Goal: Check status: Check status

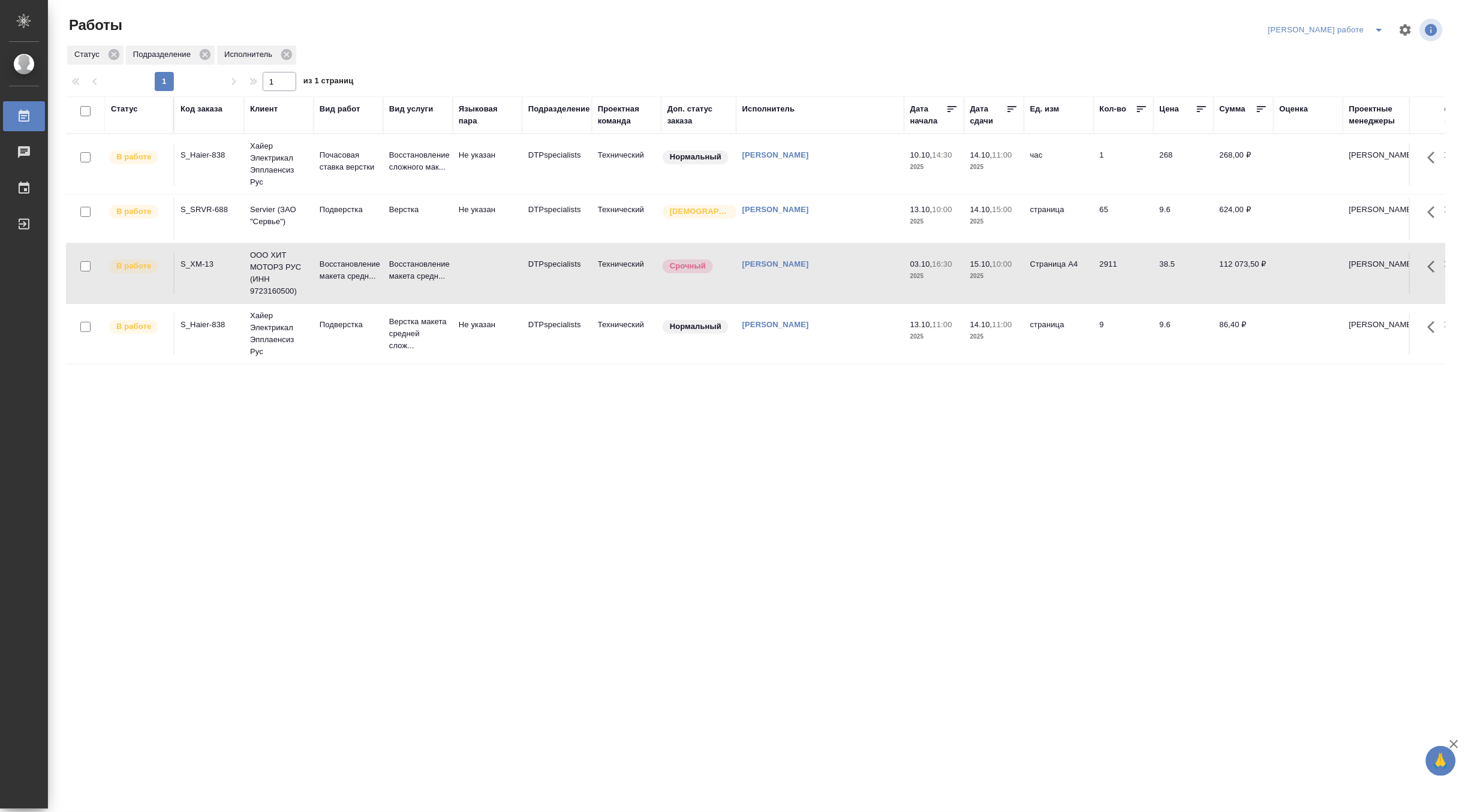
click at [383, 286] on td "Восстановление макета средн..." at bounding box center [418, 273] width 69 height 42
click at [394, 349] on p "Верстка макета средней слож..." at bounding box center [418, 334] width 57 height 36
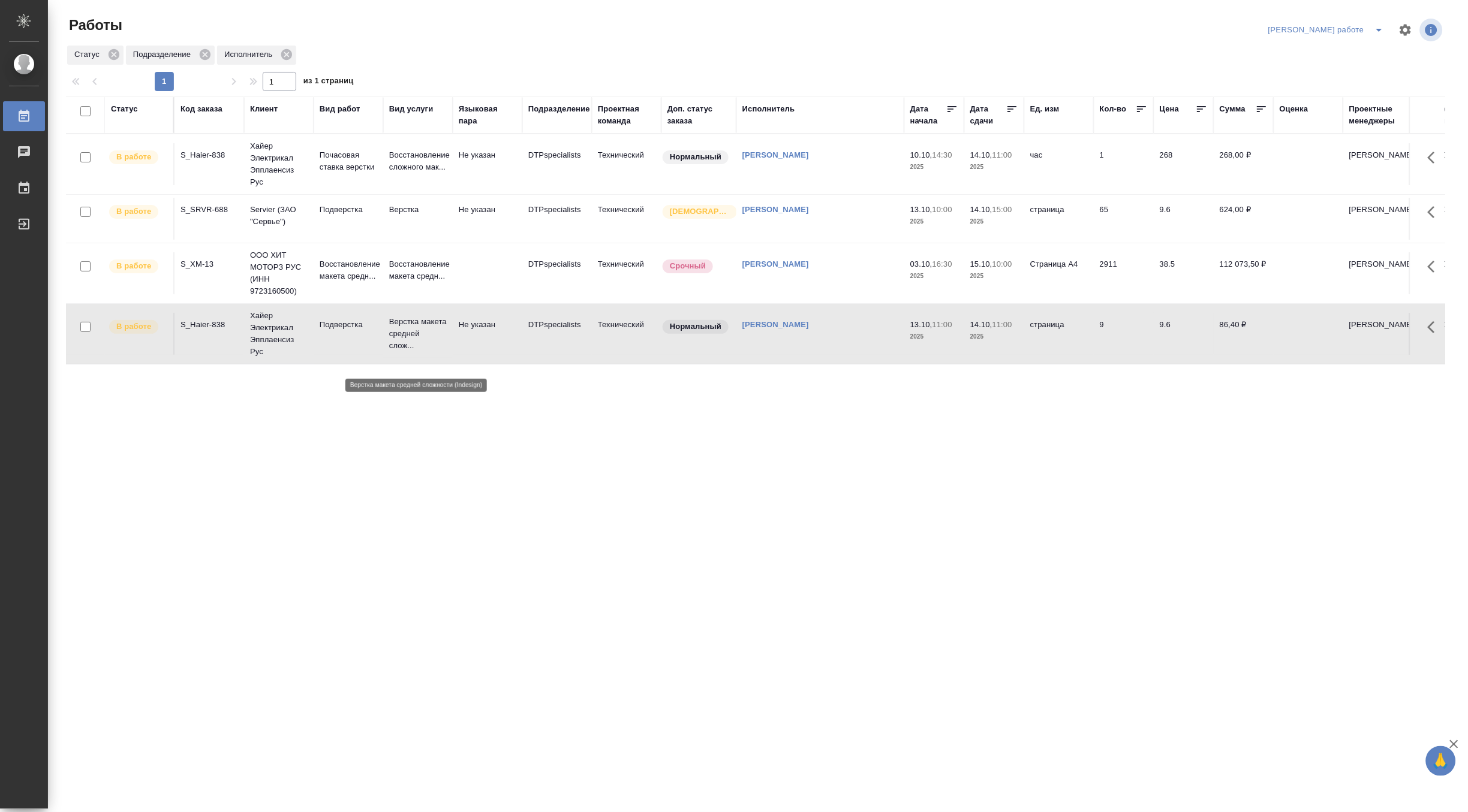
click at [394, 349] on p "Верстка макета средней слож..." at bounding box center [418, 334] width 57 height 36
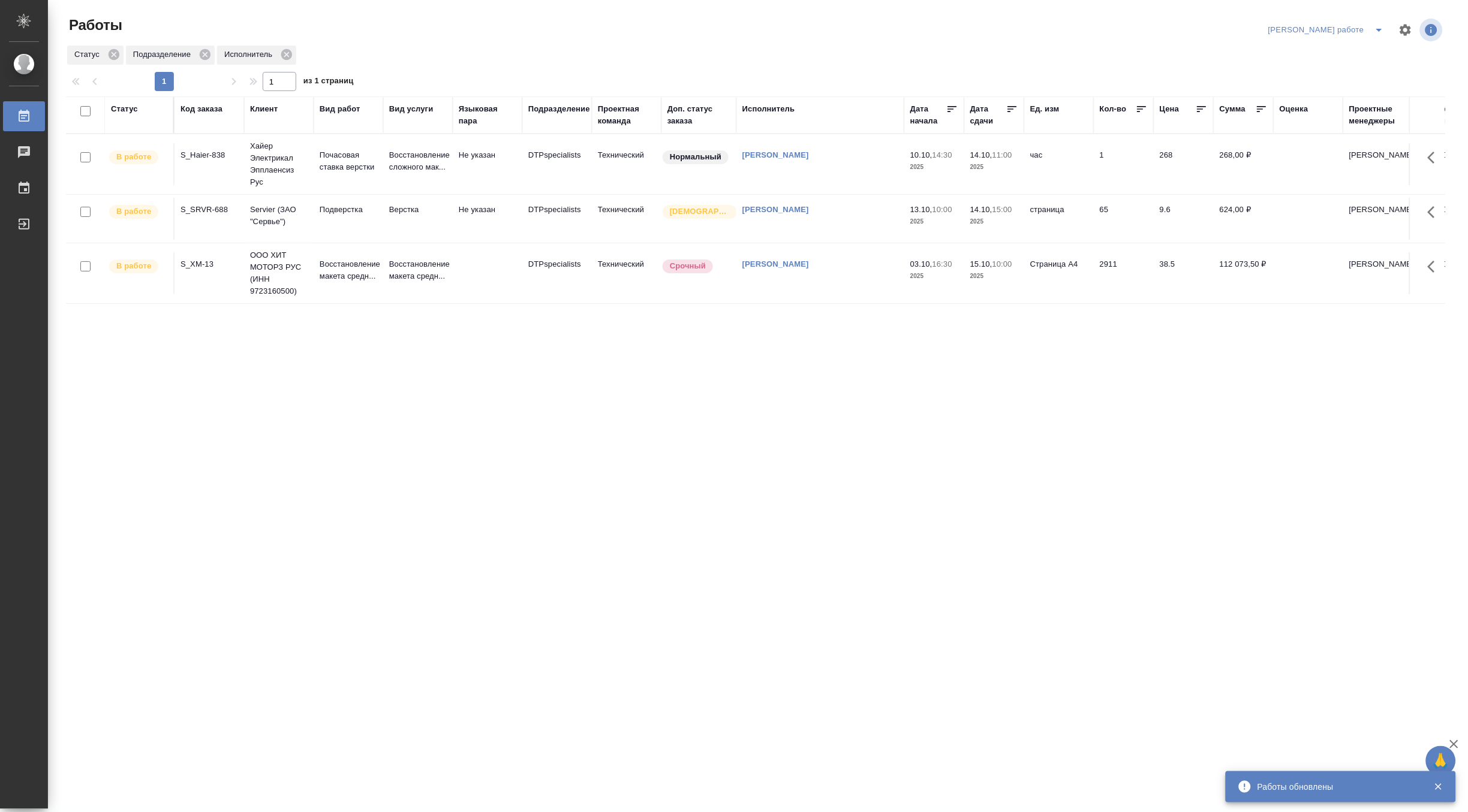
click at [310, 154] on td "Хайер Электрикал Эпплаенсиз Рус" at bounding box center [279, 164] width 69 height 60
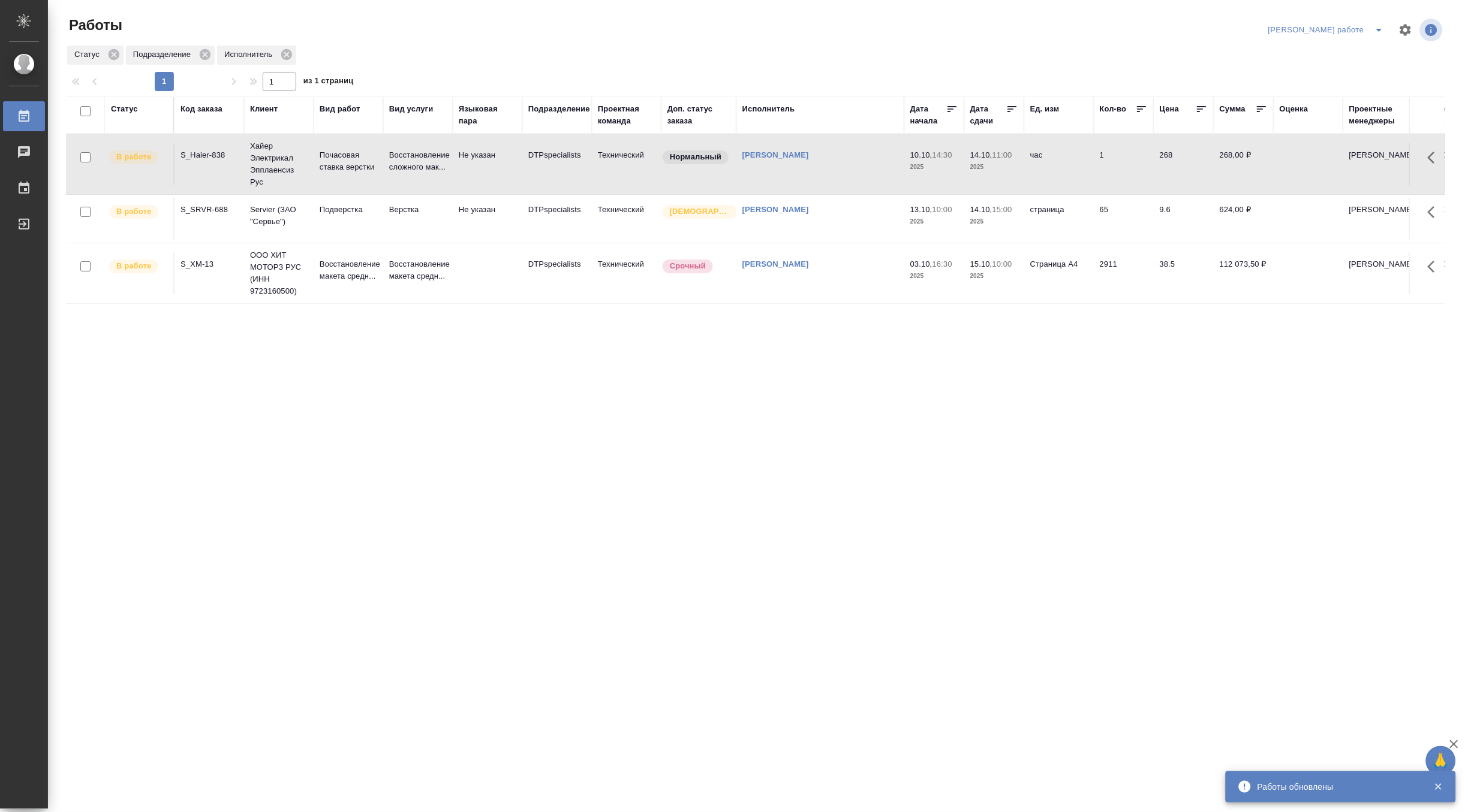
click at [310, 154] on td "Хайер Электрикал Эпплаенсиз Рус" at bounding box center [279, 164] width 69 height 60
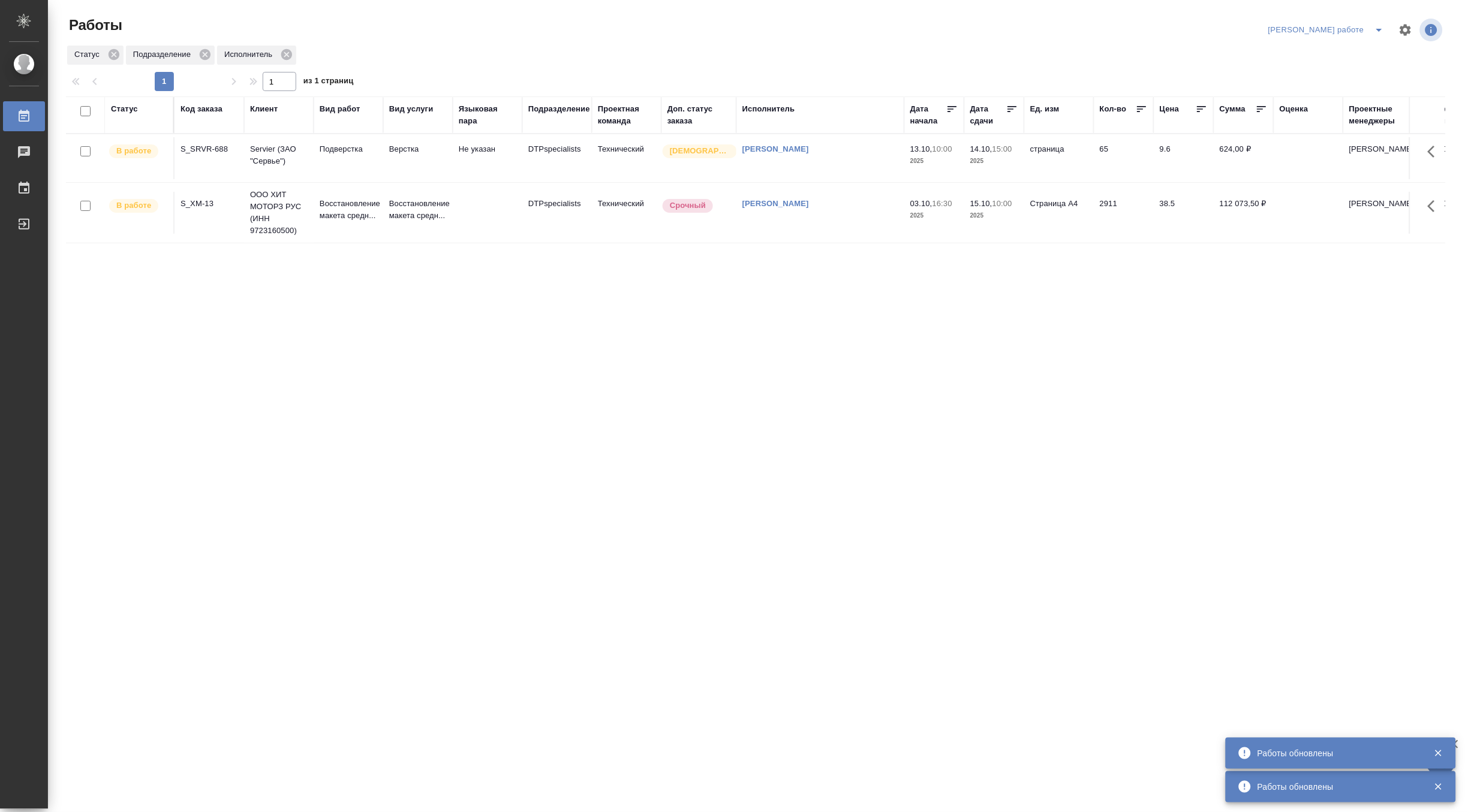
click at [322, 165] on td "Подверстка" at bounding box center [348, 158] width 69 height 42
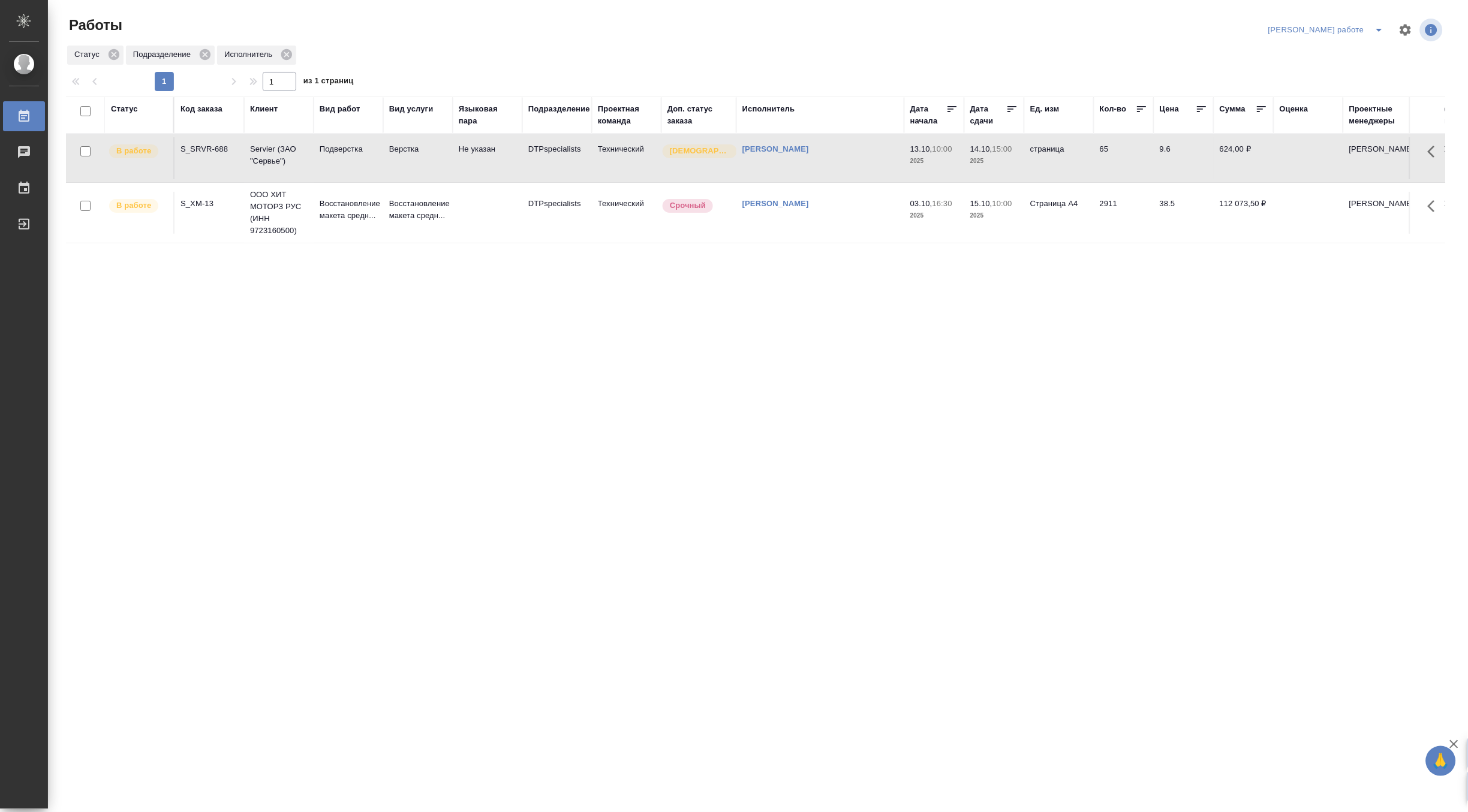
click at [322, 165] on td "Подверстка" at bounding box center [348, 158] width 69 height 42
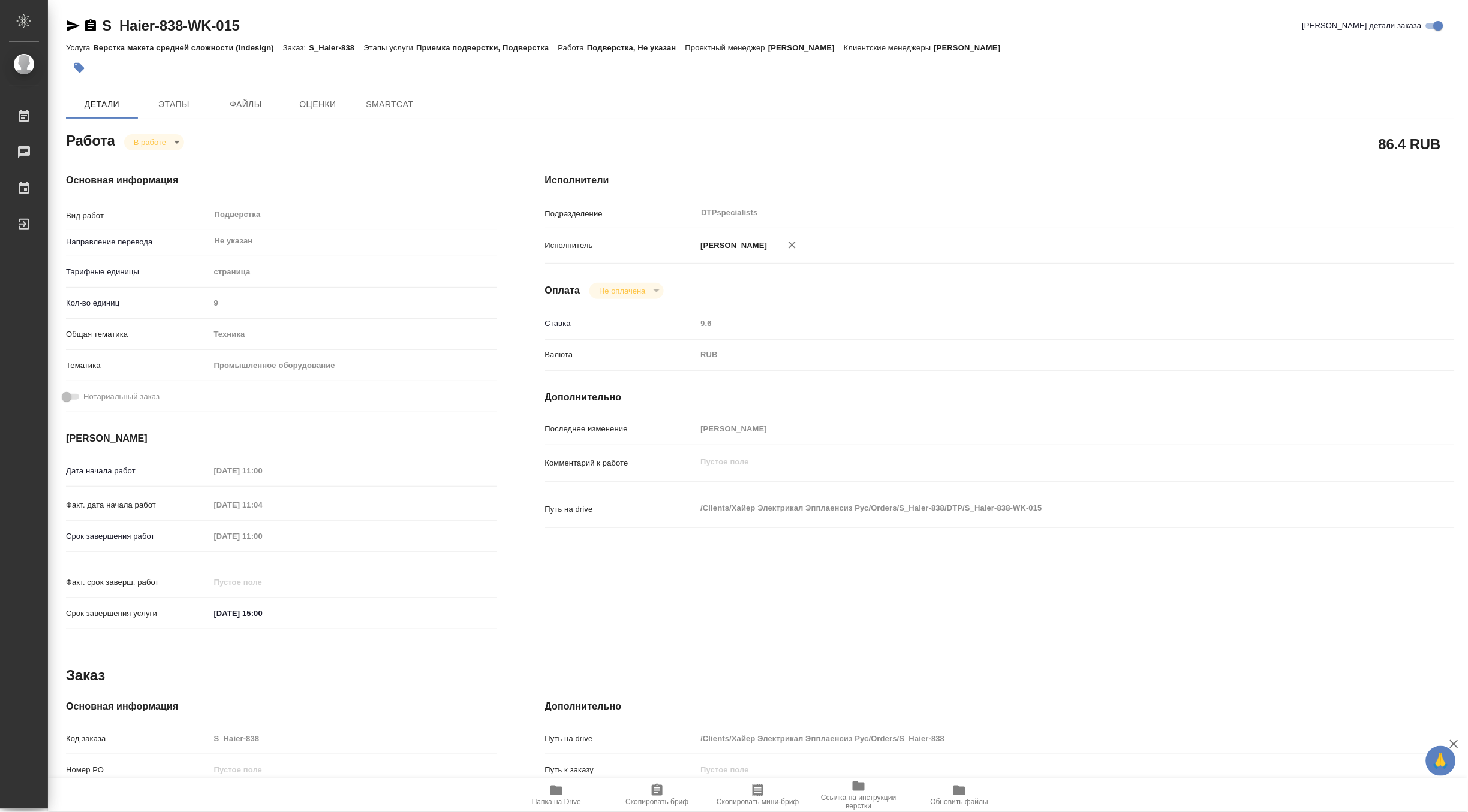
type textarea "x"
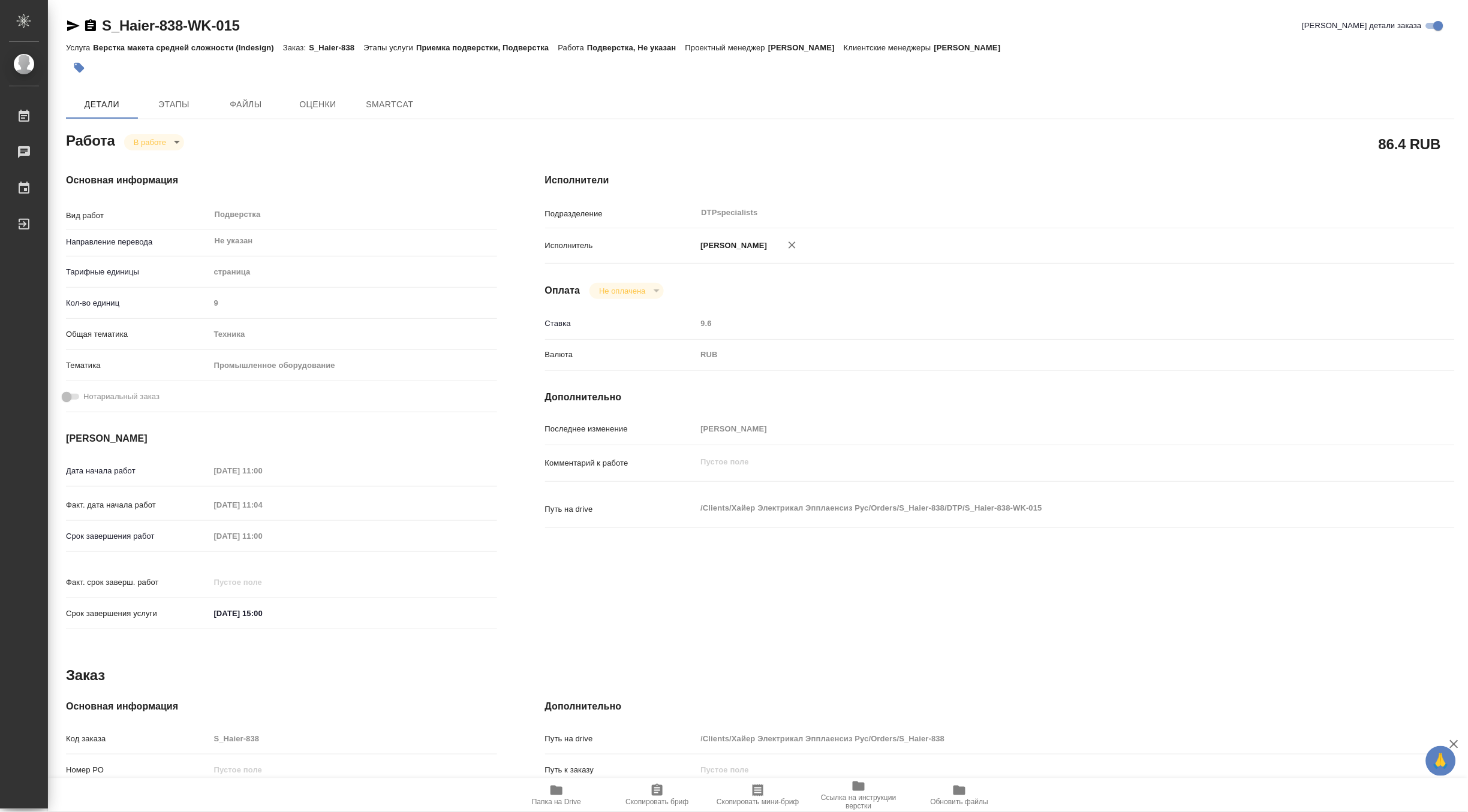
type textarea "x"
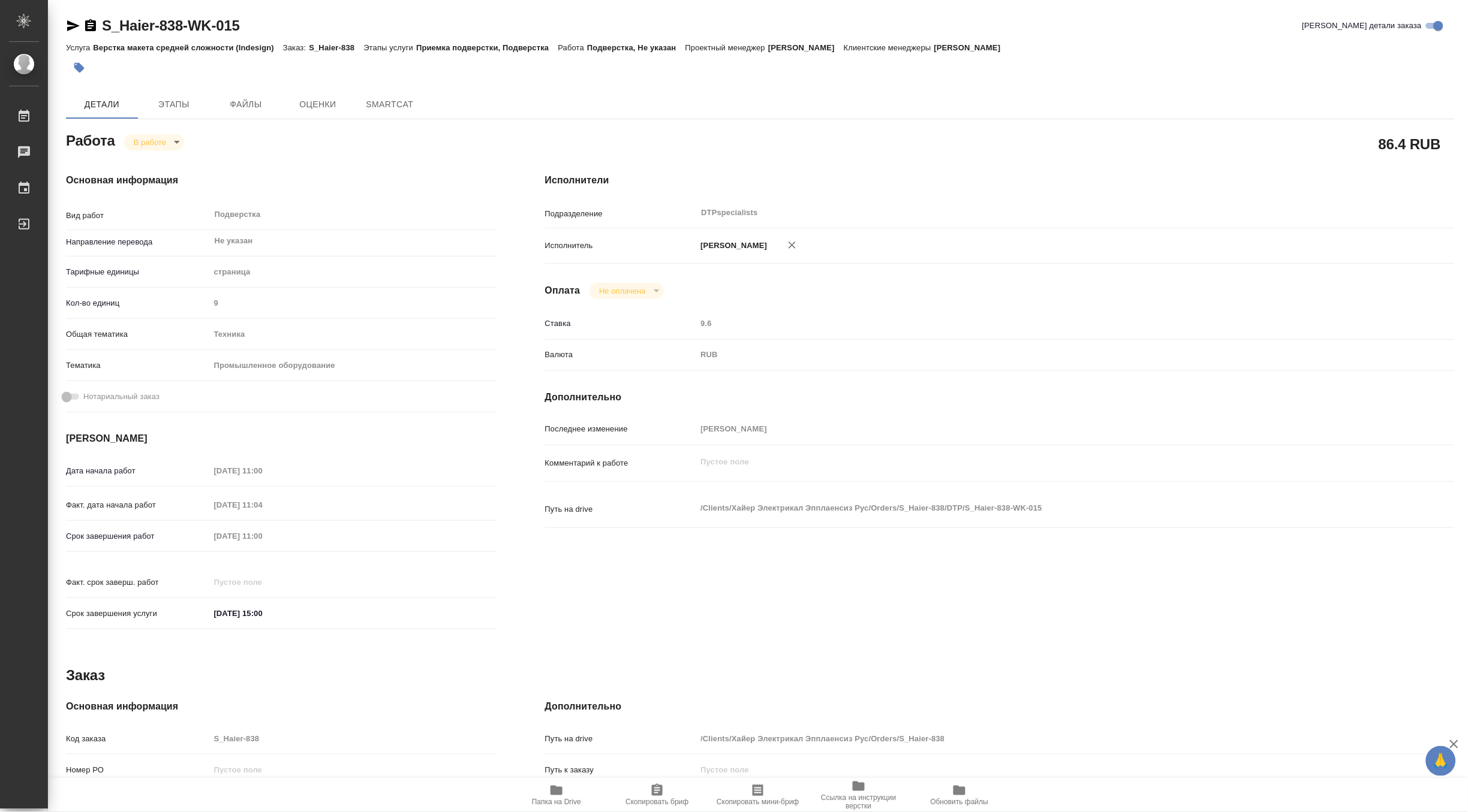
type textarea "x"
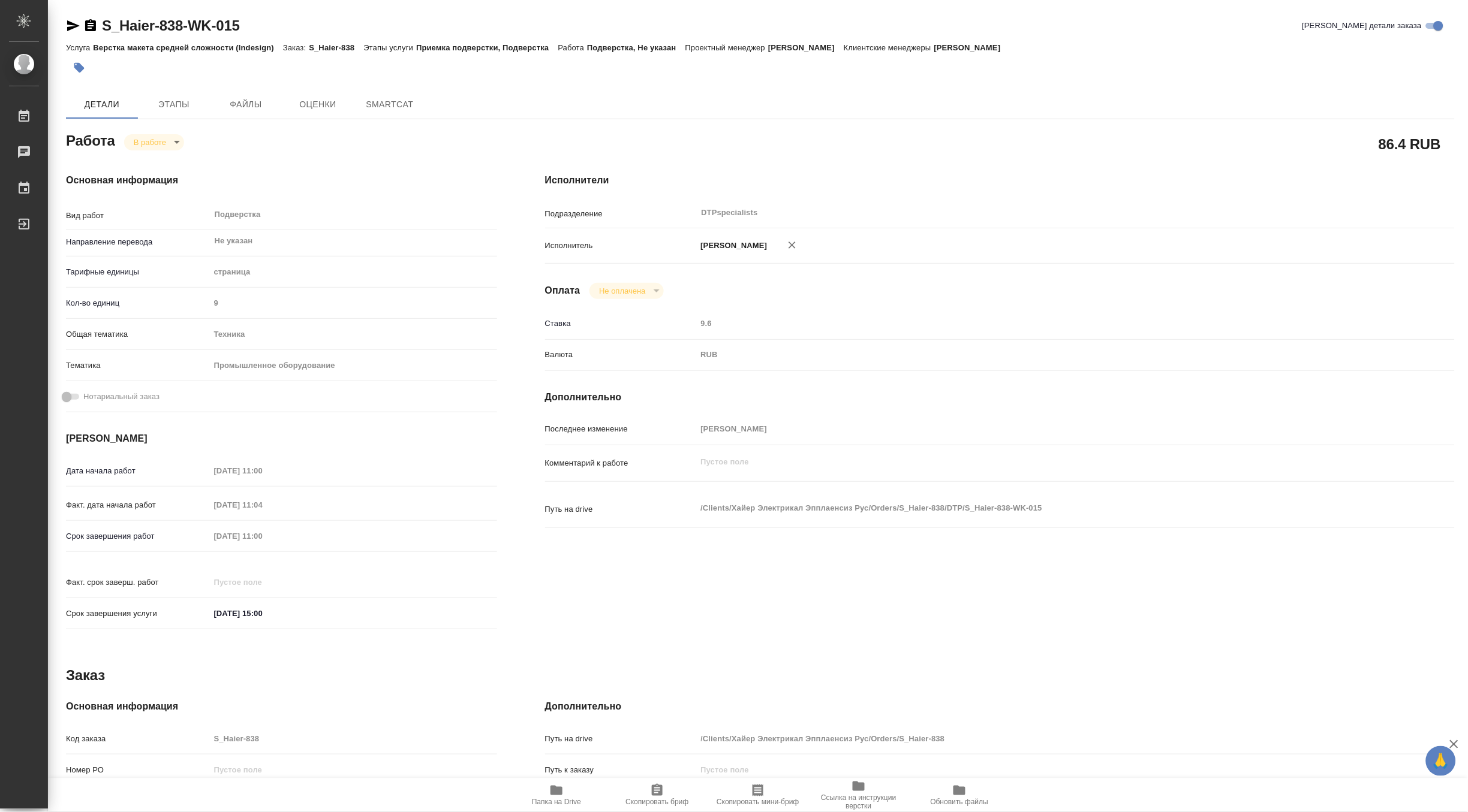
type textarea "x"
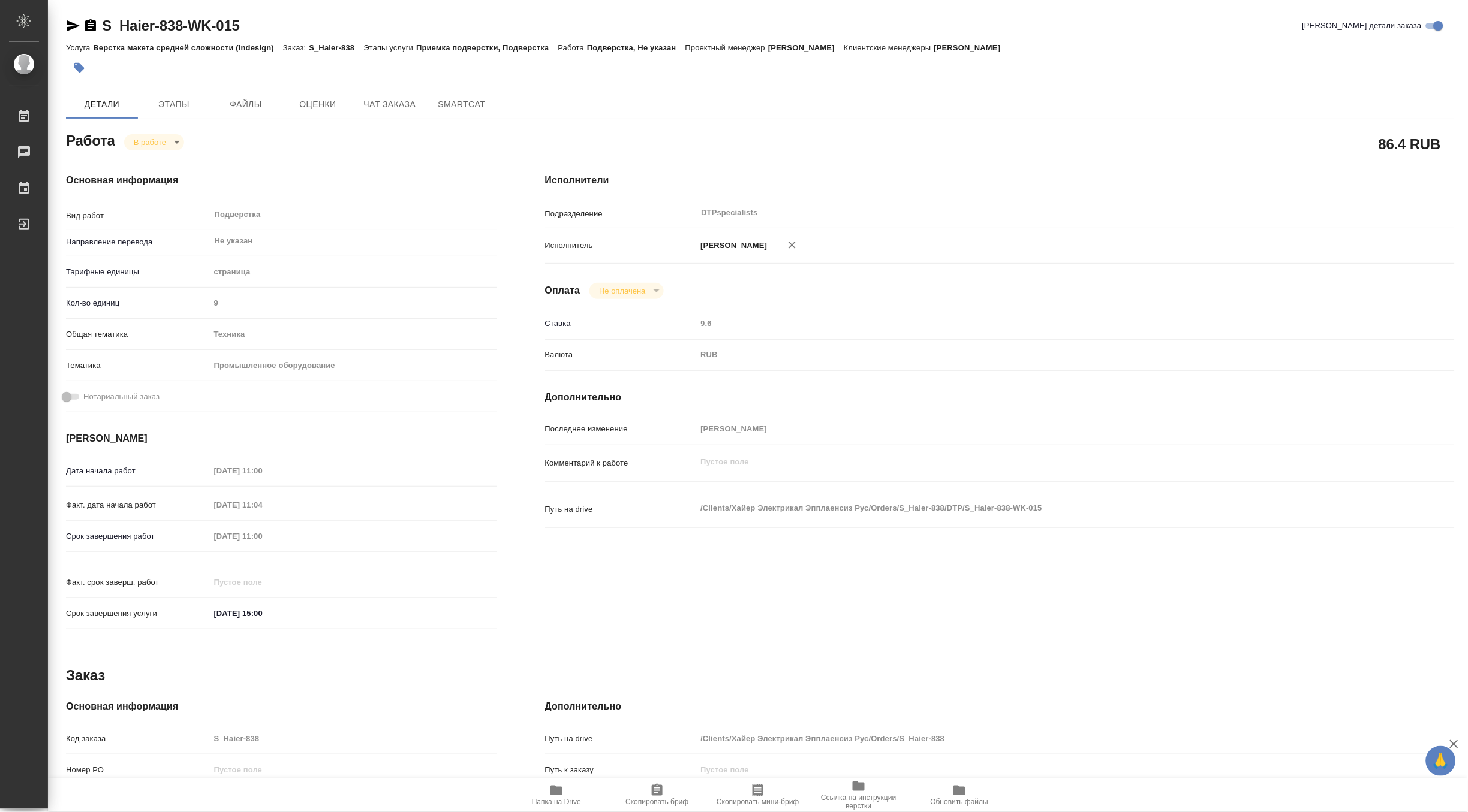
click at [553, 795] on icon "button" at bounding box center [557, 791] width 15 height 15
type textarea "x"
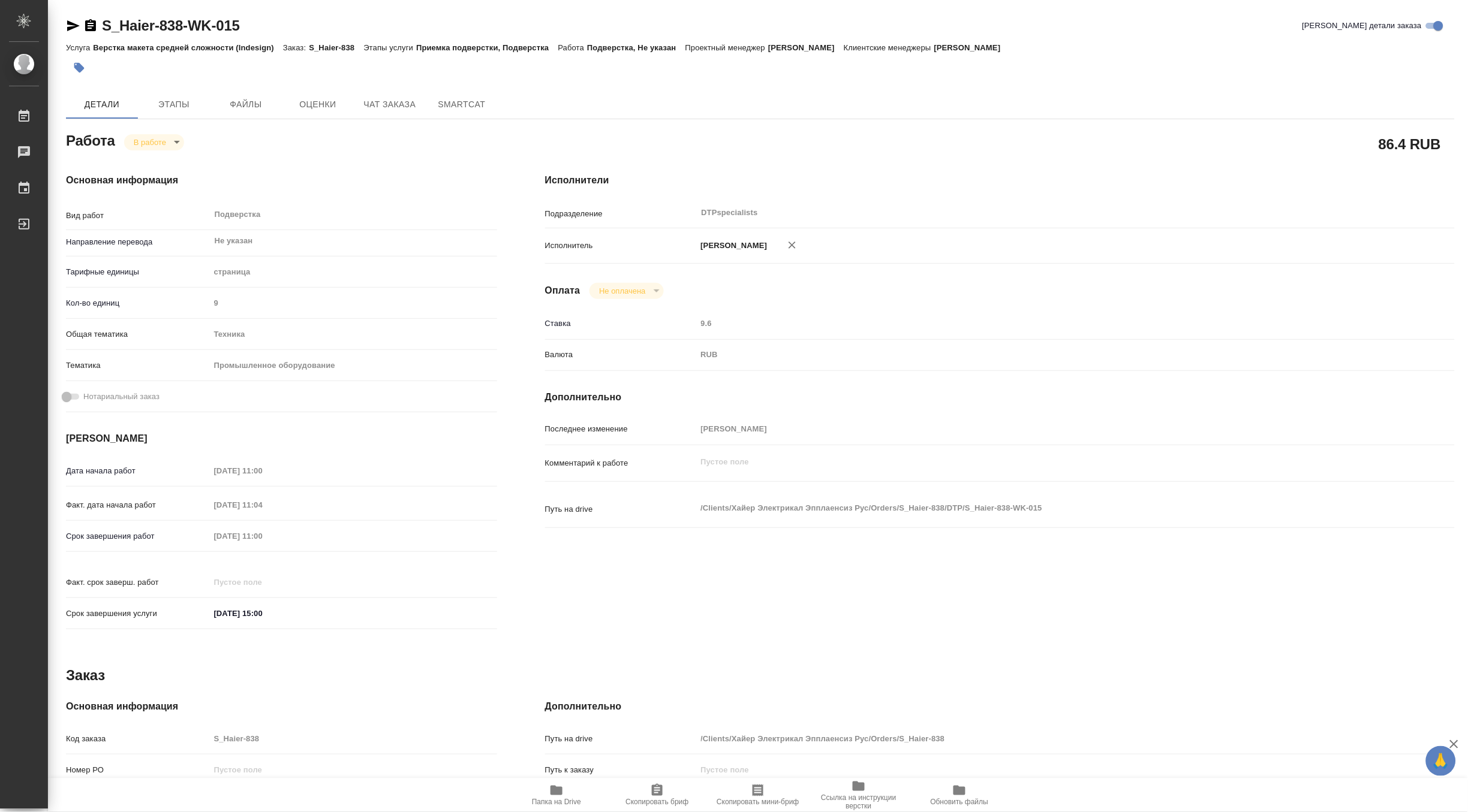
type textarea "x"
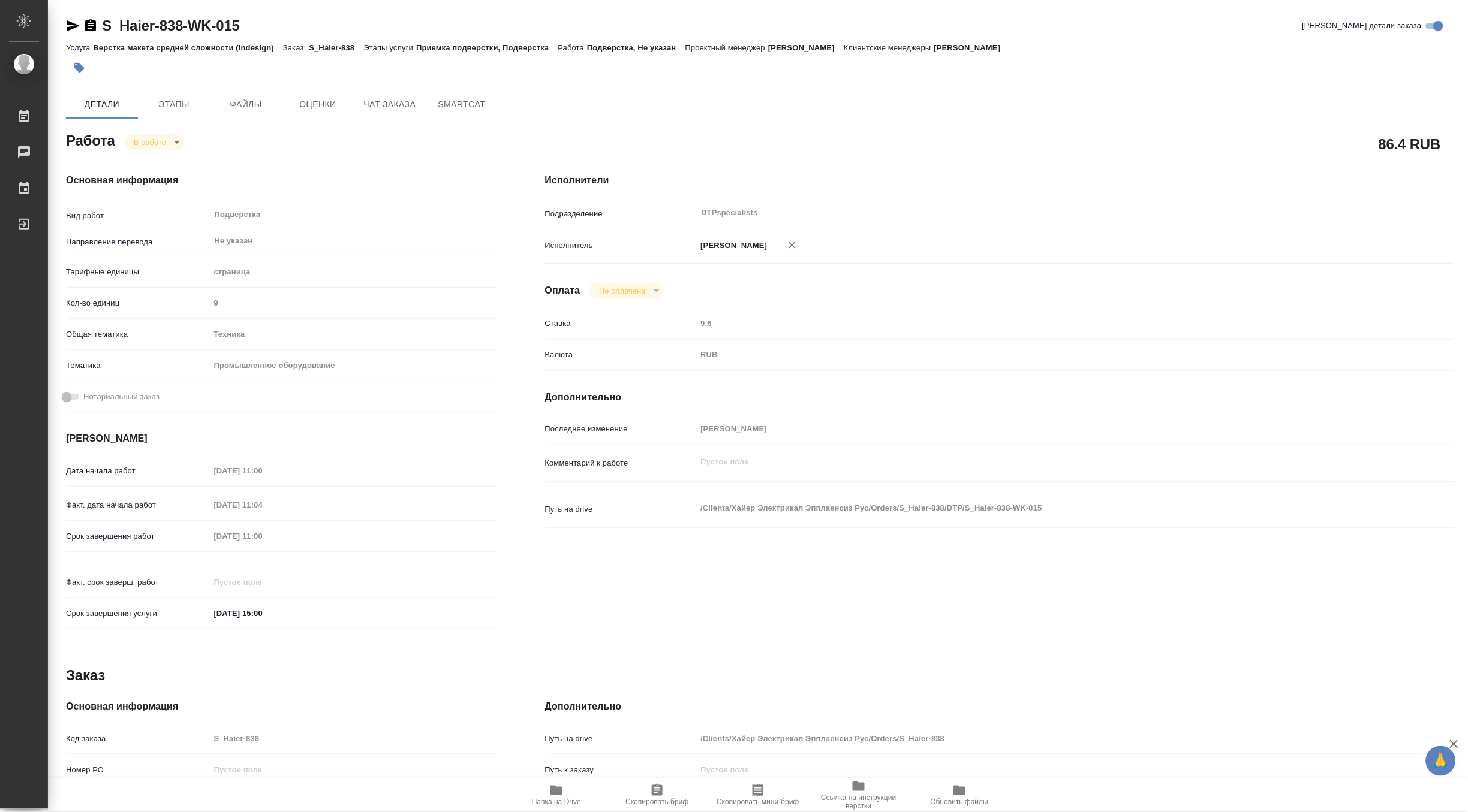
type textarea "x"
click at [139, 146] on body "🙏 .cls-1 fill:#fff; AWATERA Matveeva Maria Работы 0 Чаты График Выйти S_Haier-8…" at bounding box center [734, 406] width 1468 height 812
click at [139, 162] on button "Выполнен" at bounding box center [155, 162] width 44 height 13
type textarea "x"
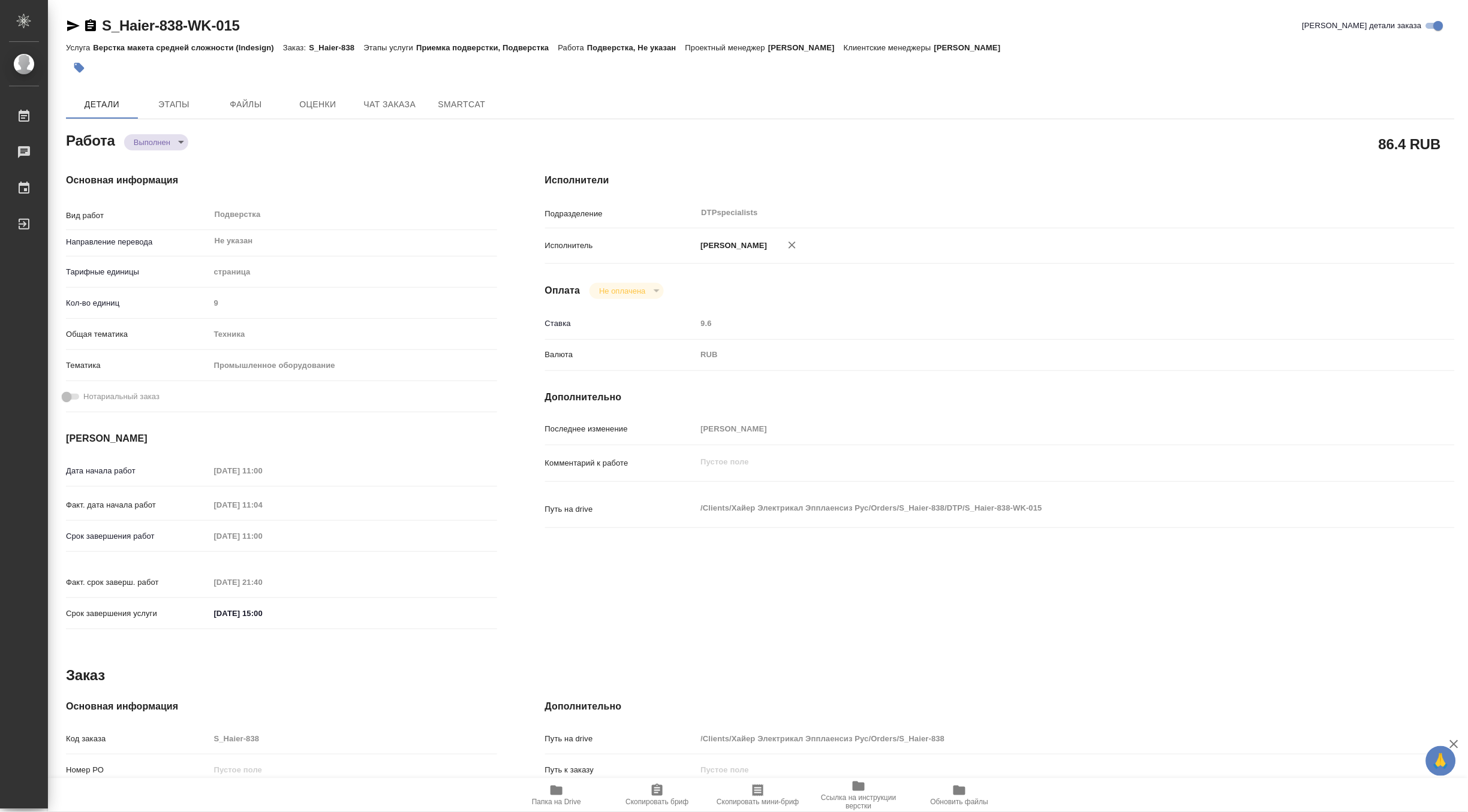
type textarea "x"
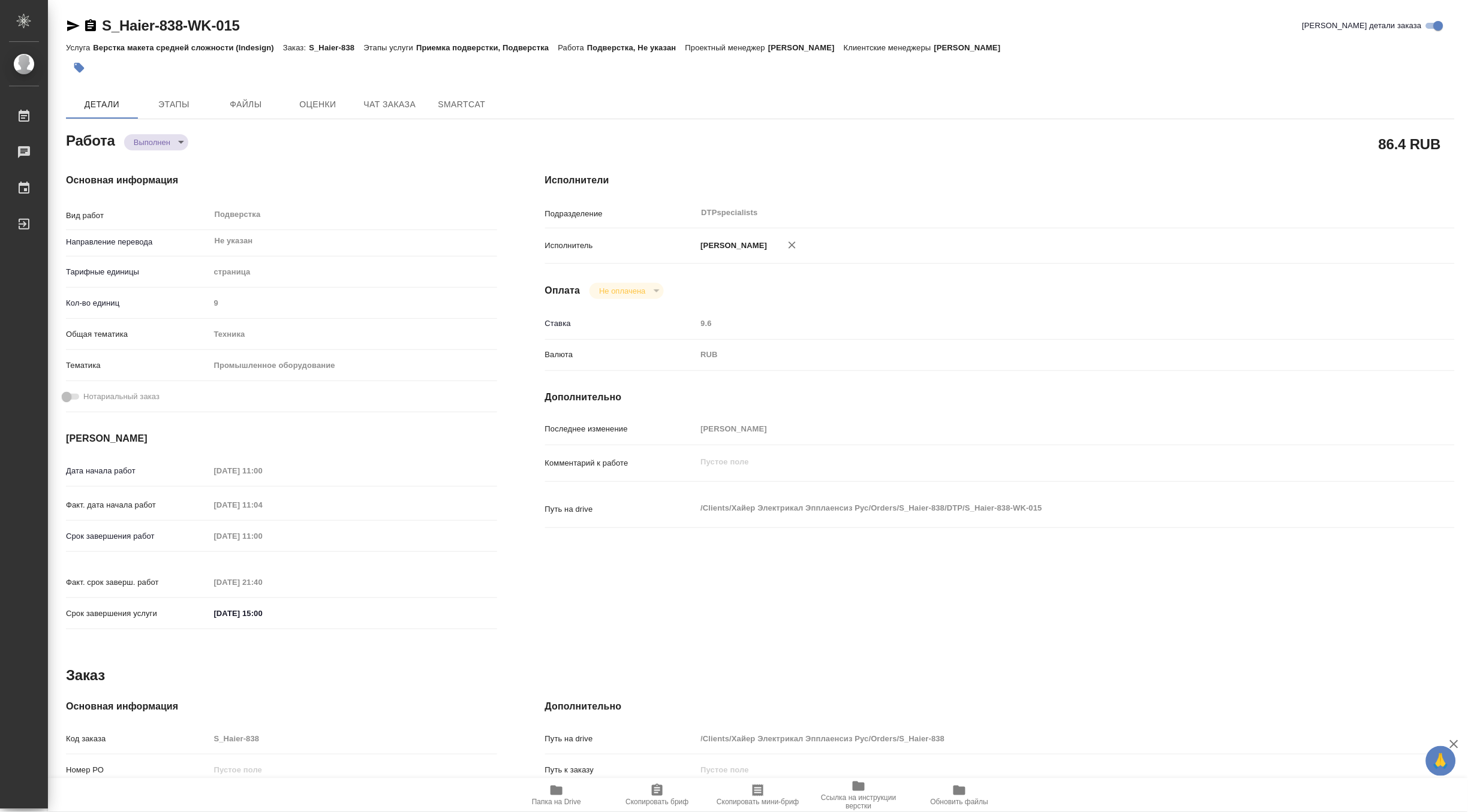
type textarea "x"
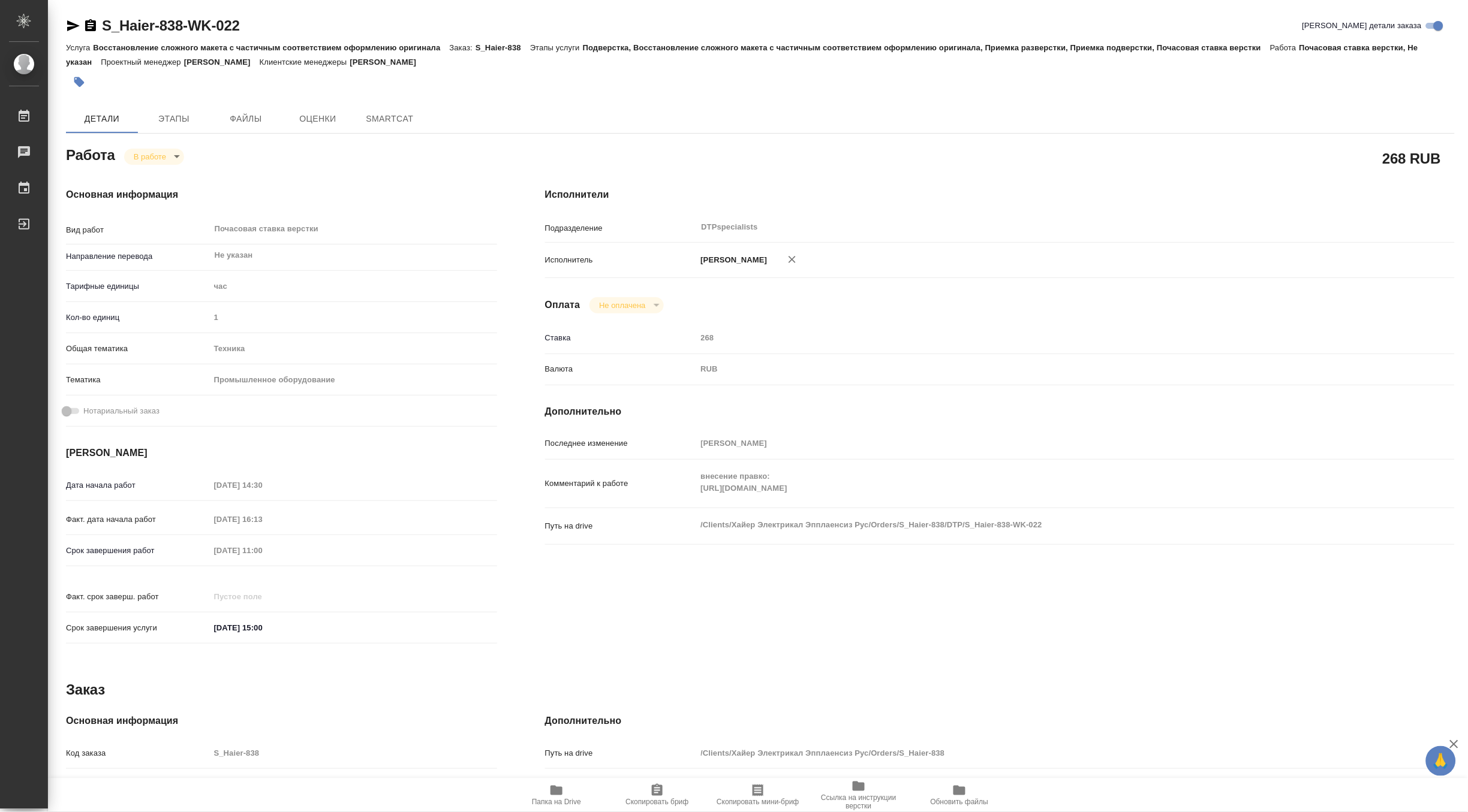
type textarea "x"
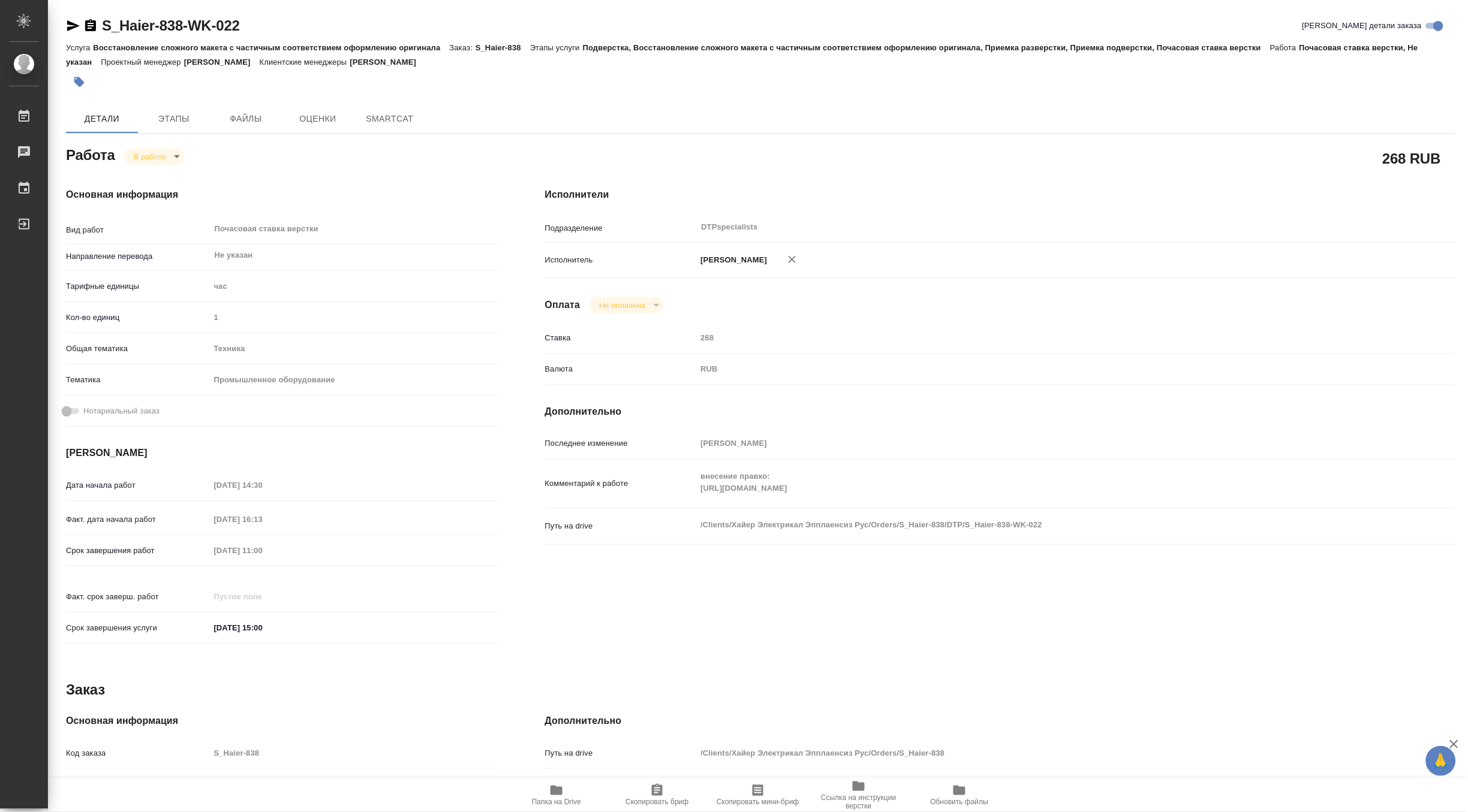
type textarea "x"
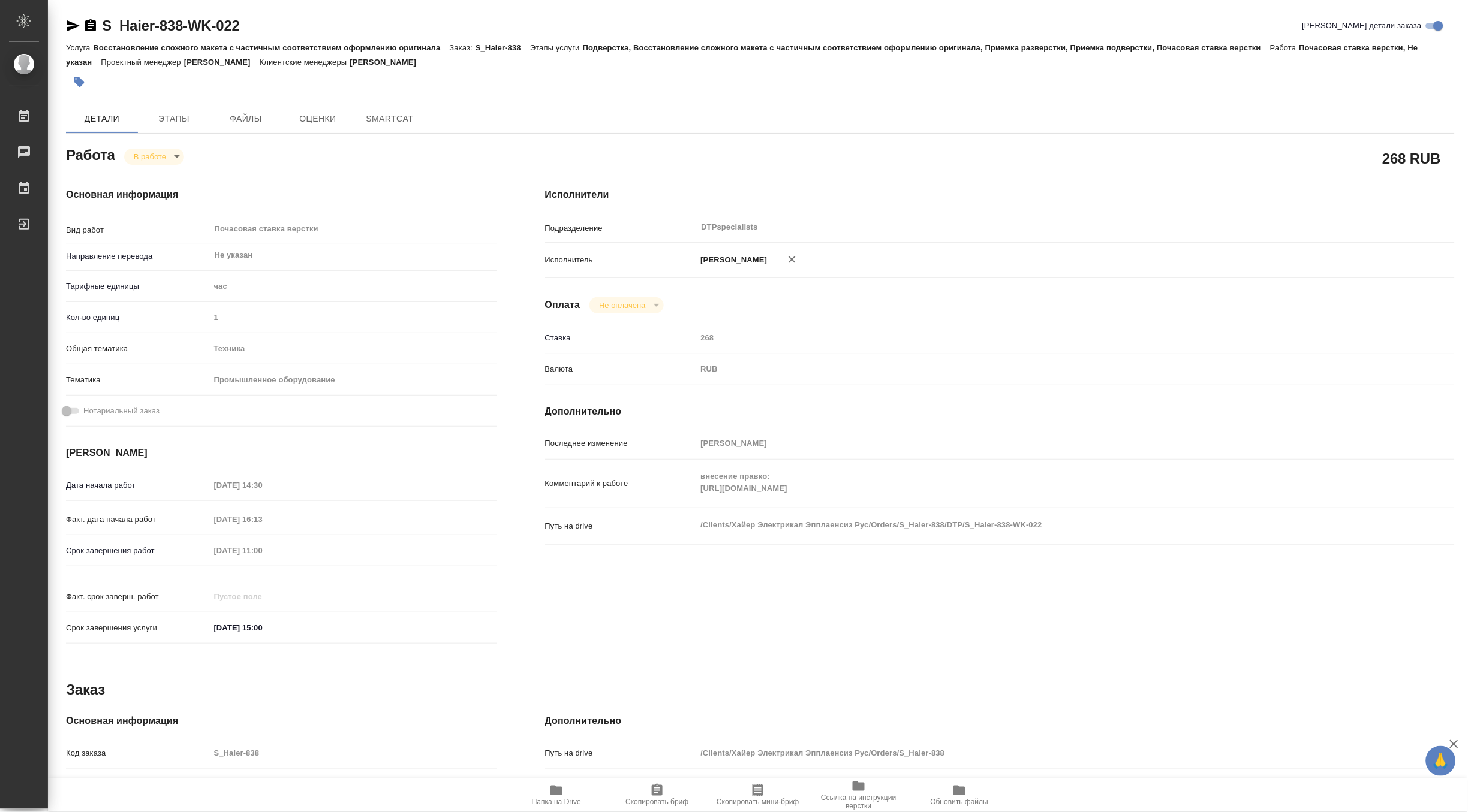
type textarea "x"
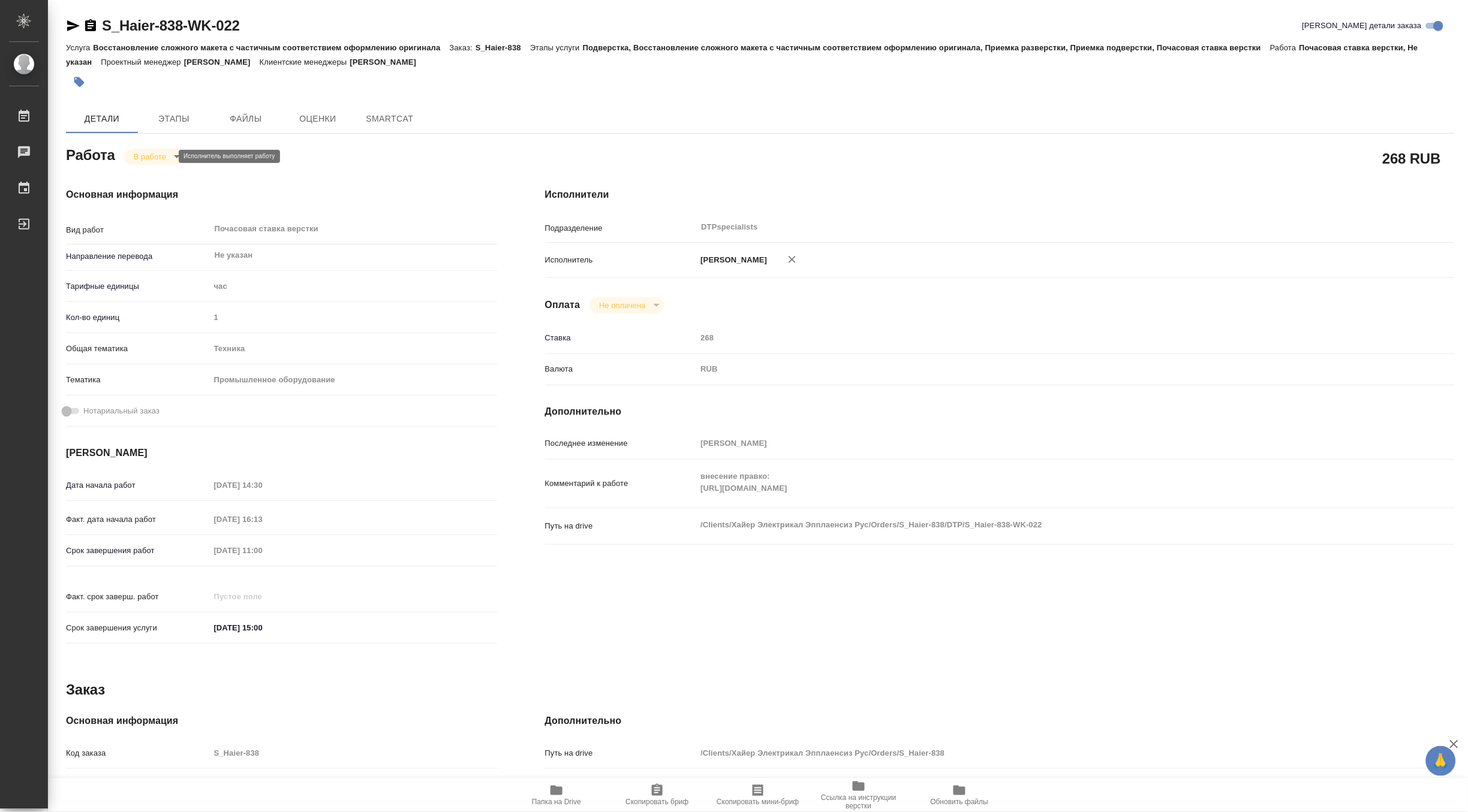
click at [140, 158] on body "🙏 .cls-1 fill:#fff; AWATERA Matveeva Maria Работы Чаты График Выйти S_Haier-838…" at bounding box center [734, 406] width 1468 height 812
type textarea "x"
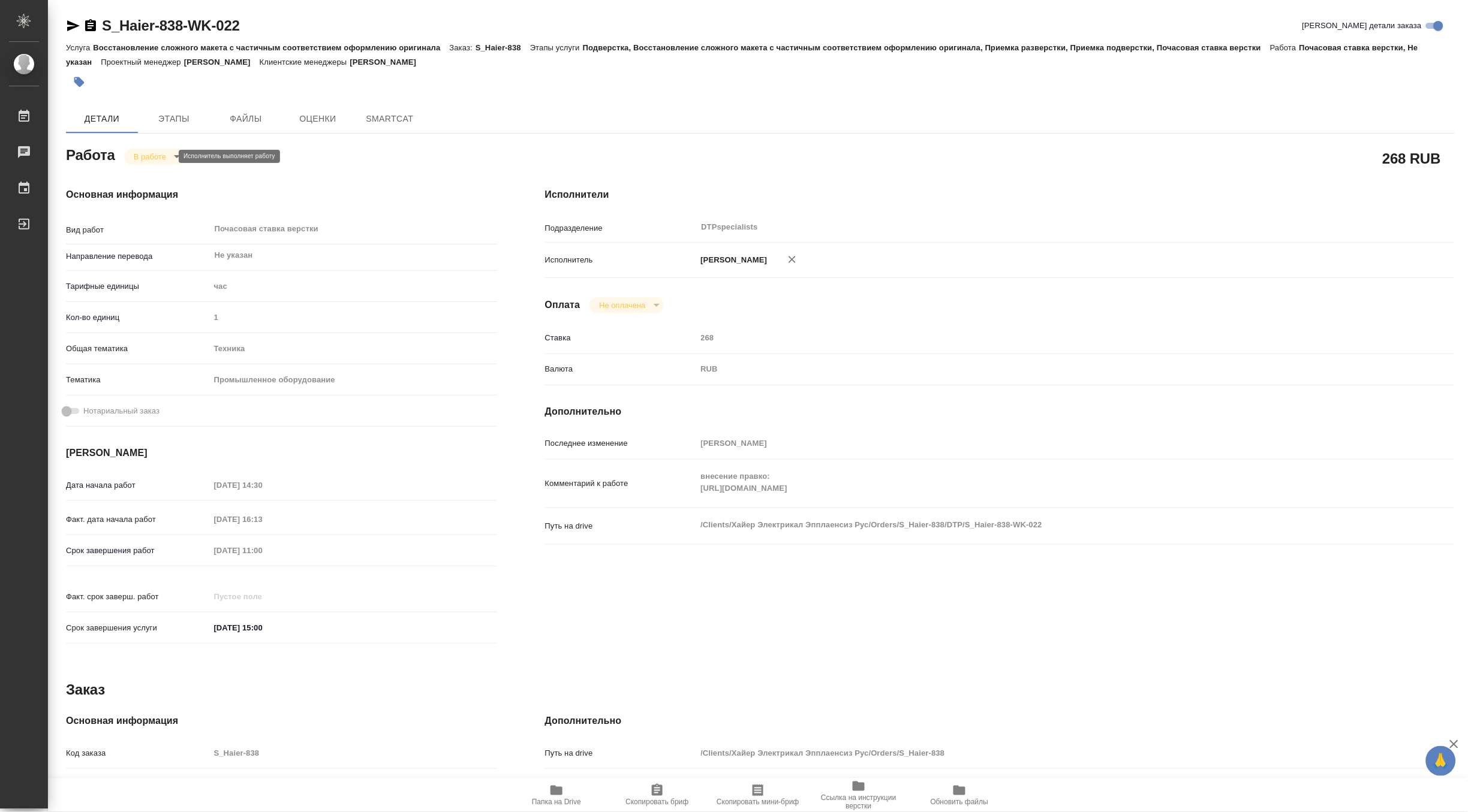
type textarea "x"
click at [136, 170] on button "Выполнен" at bounding box center [155, 177] width 44 height 13
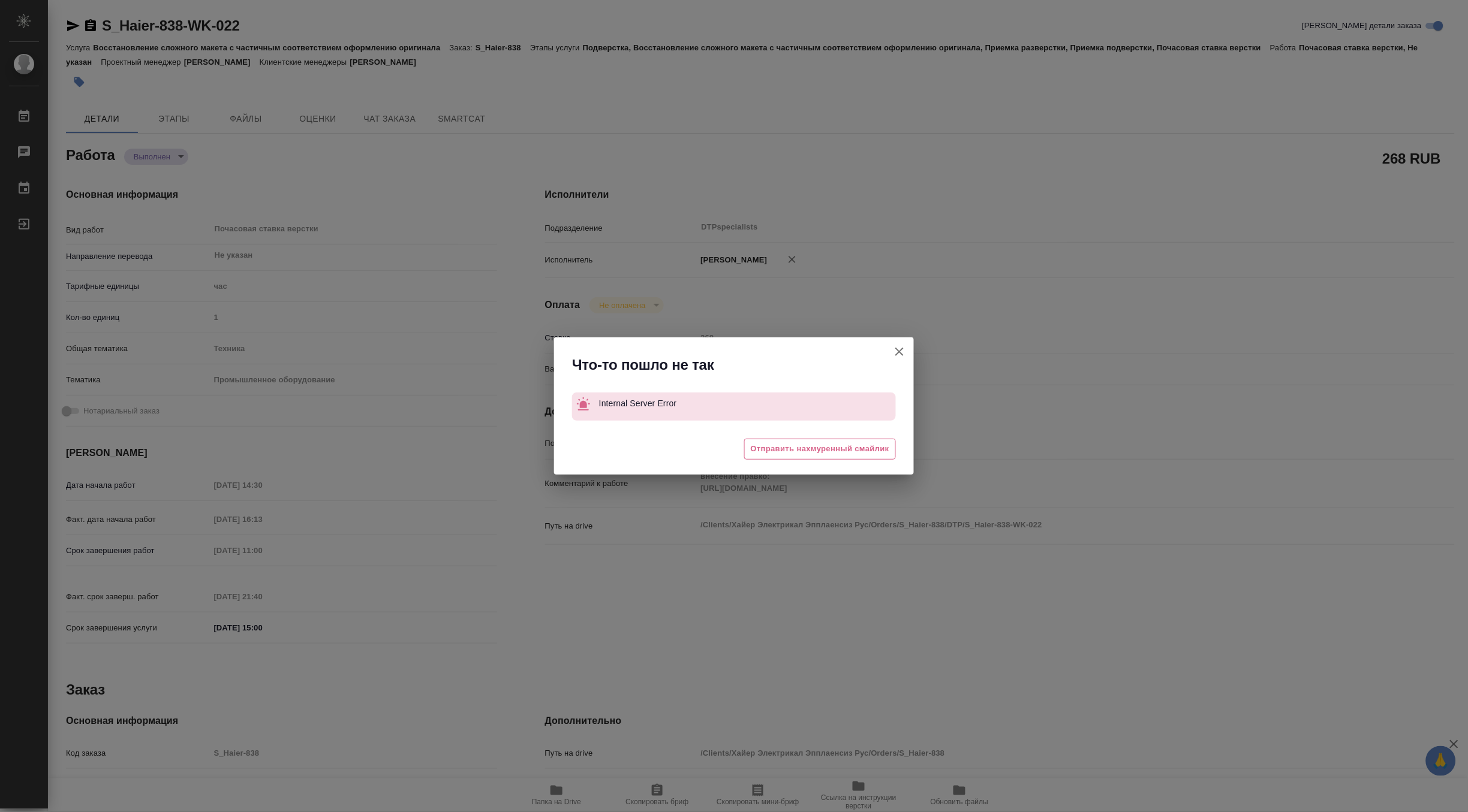
type textarea "x"
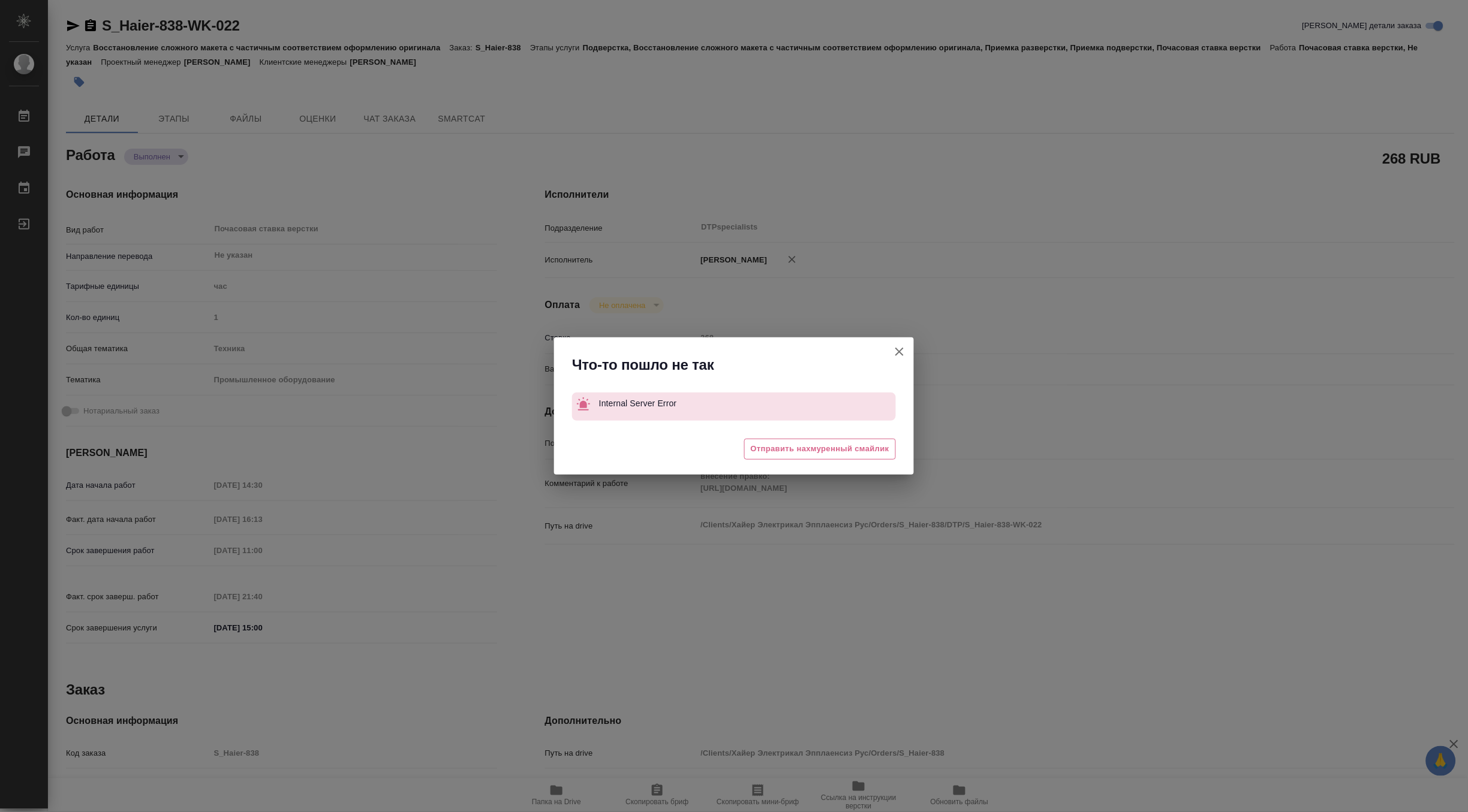
type textarea "x"
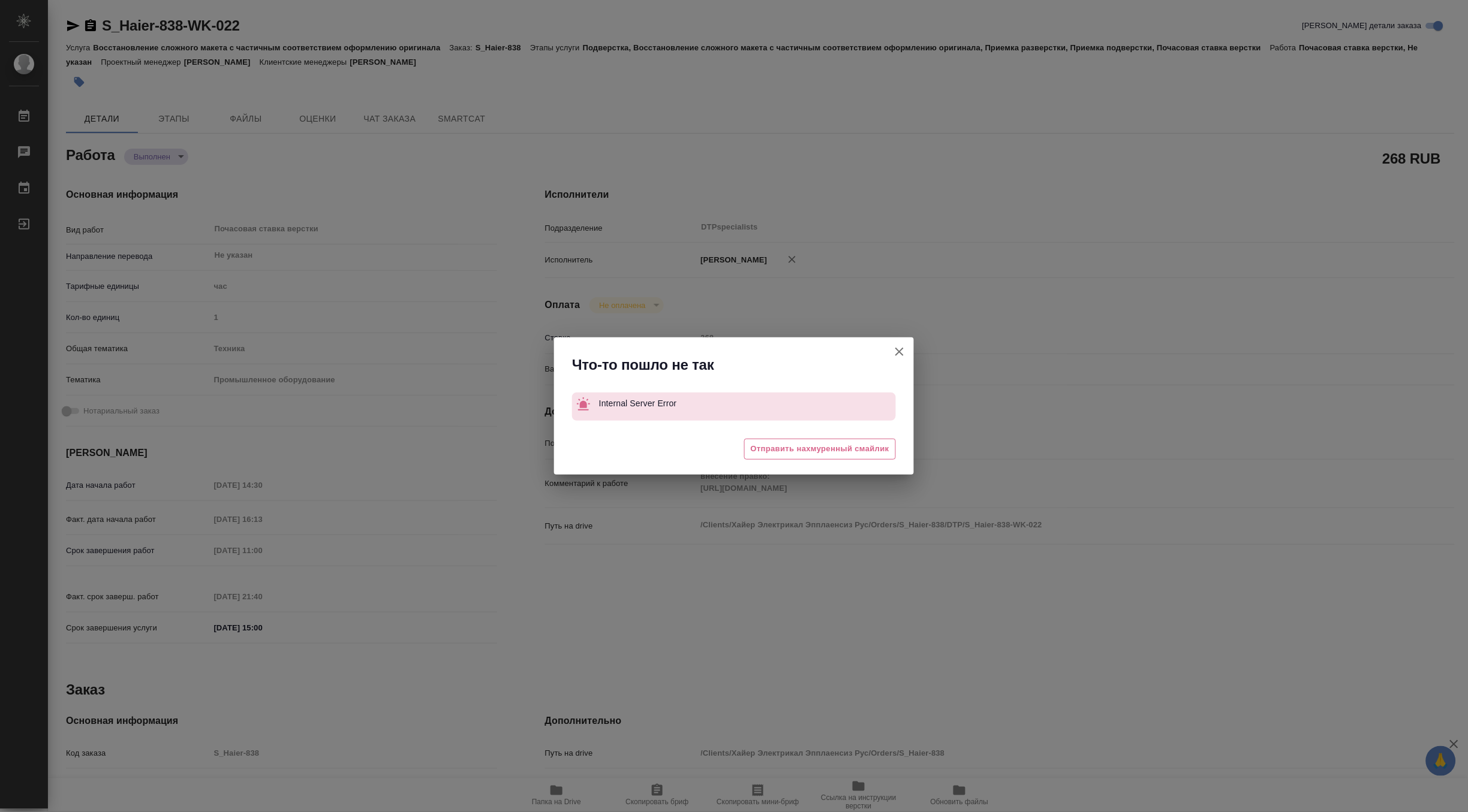
click at [900, 350] on icon "button" at bounding box center [899, 352] width 15 height 15
type textarea "x"
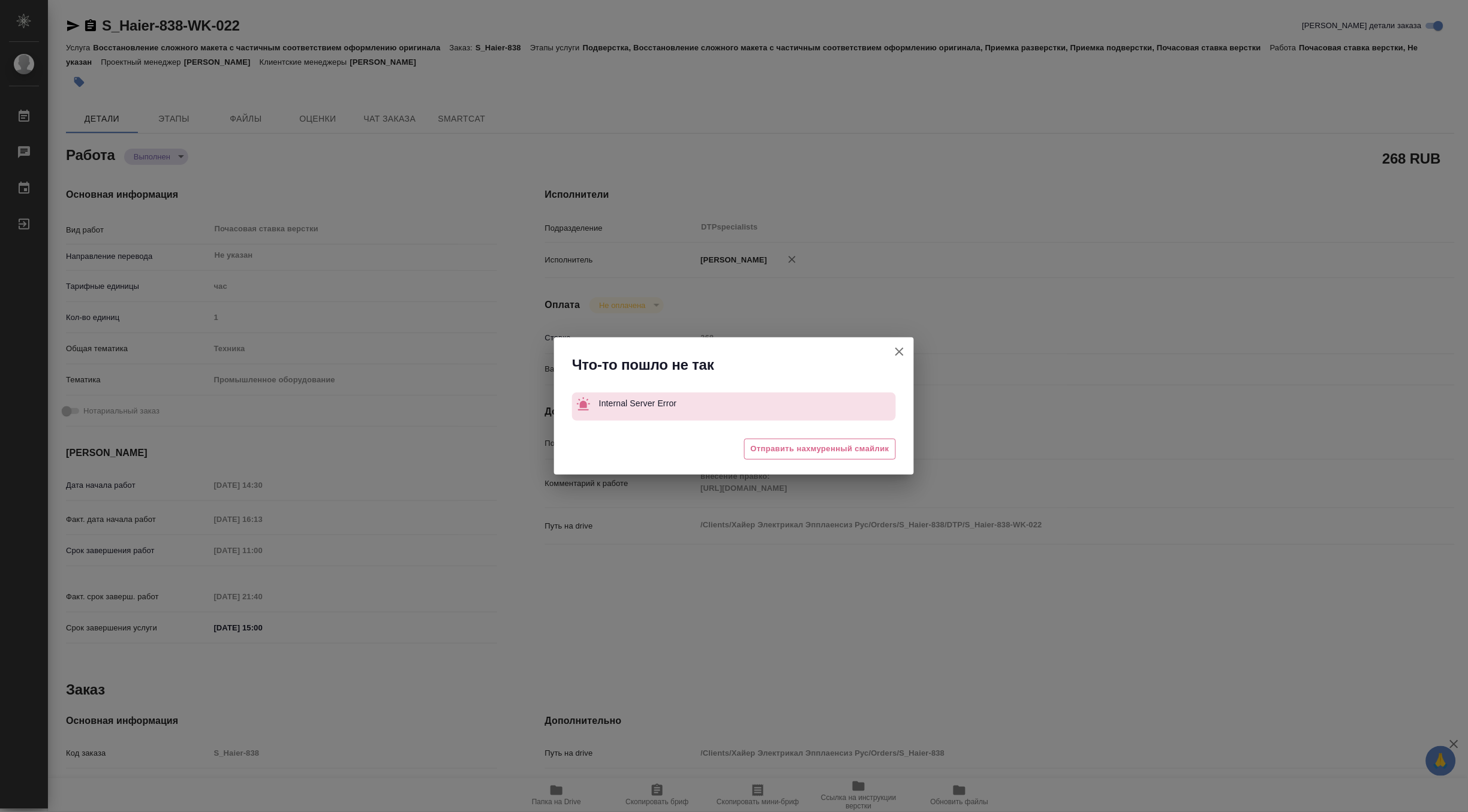
type textarea "x"
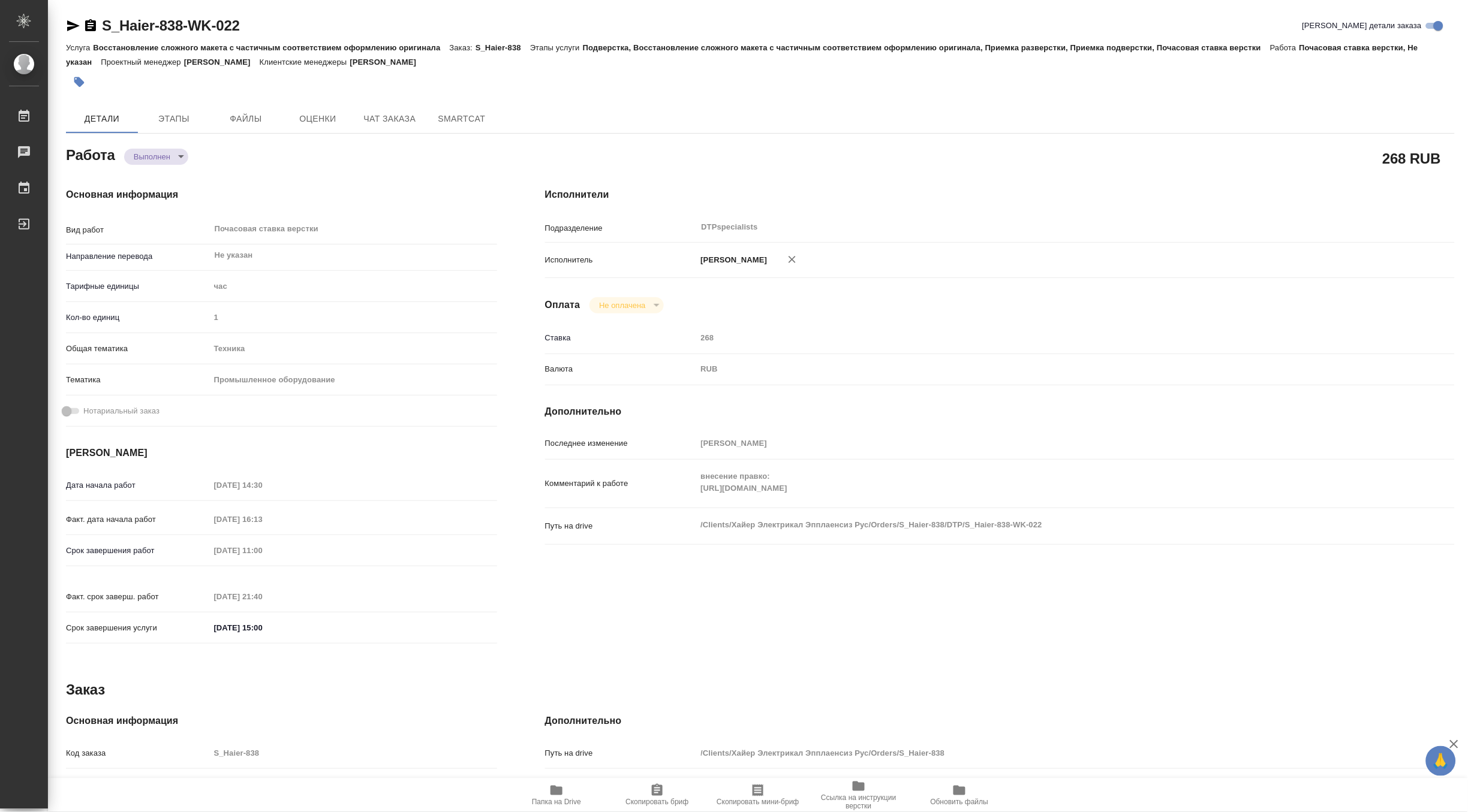
type textarea "x"
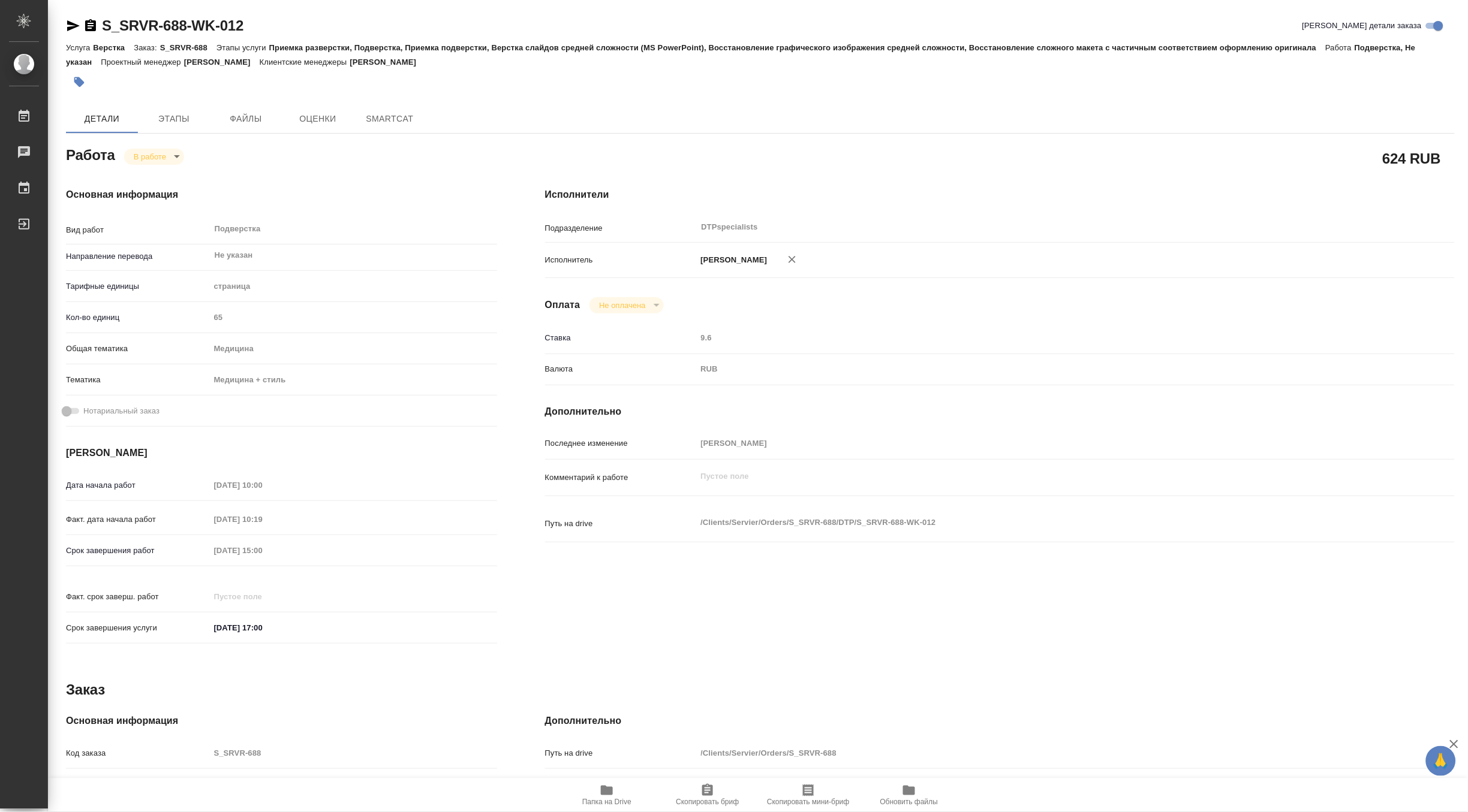
type textarea "x"
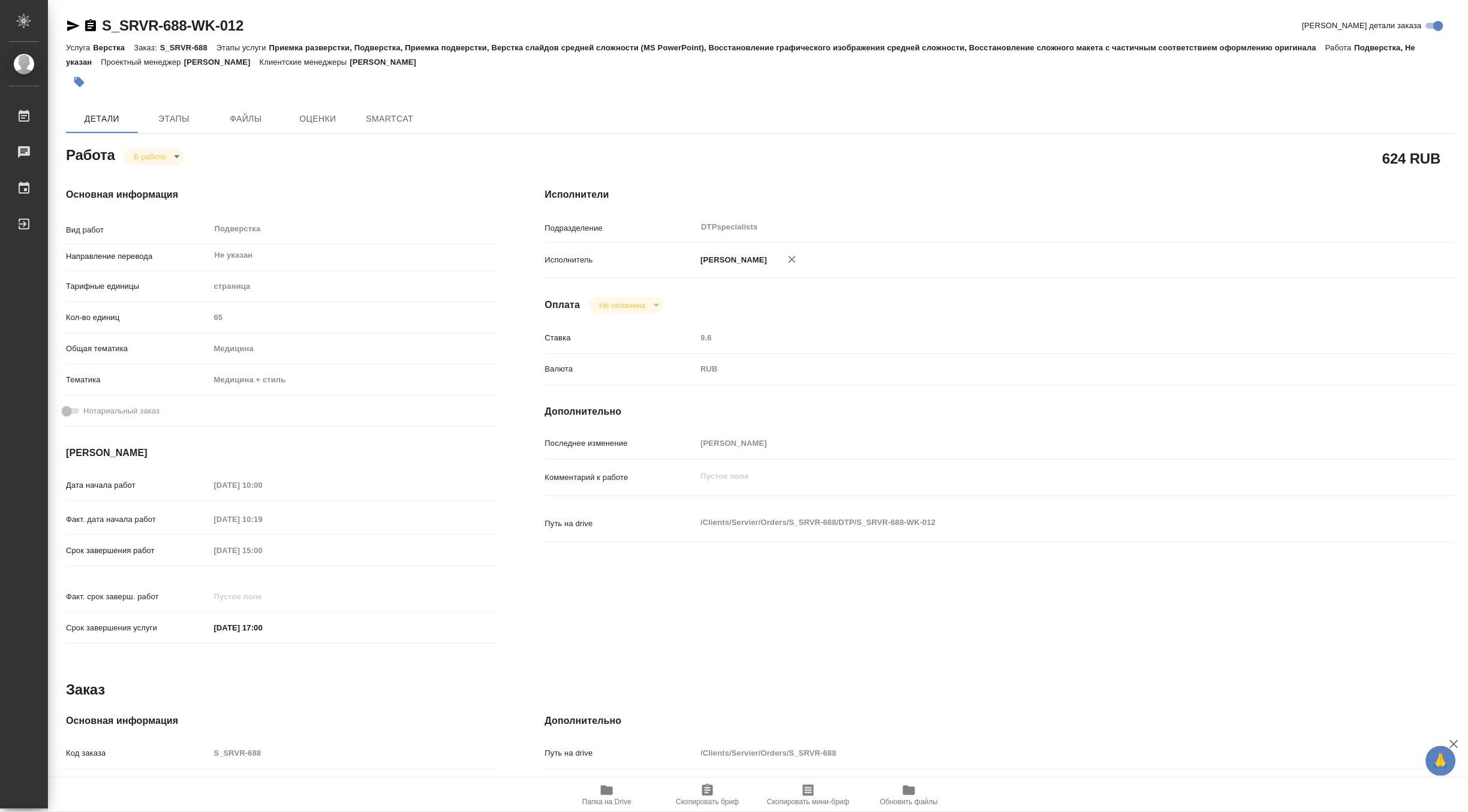
type textarea "x"
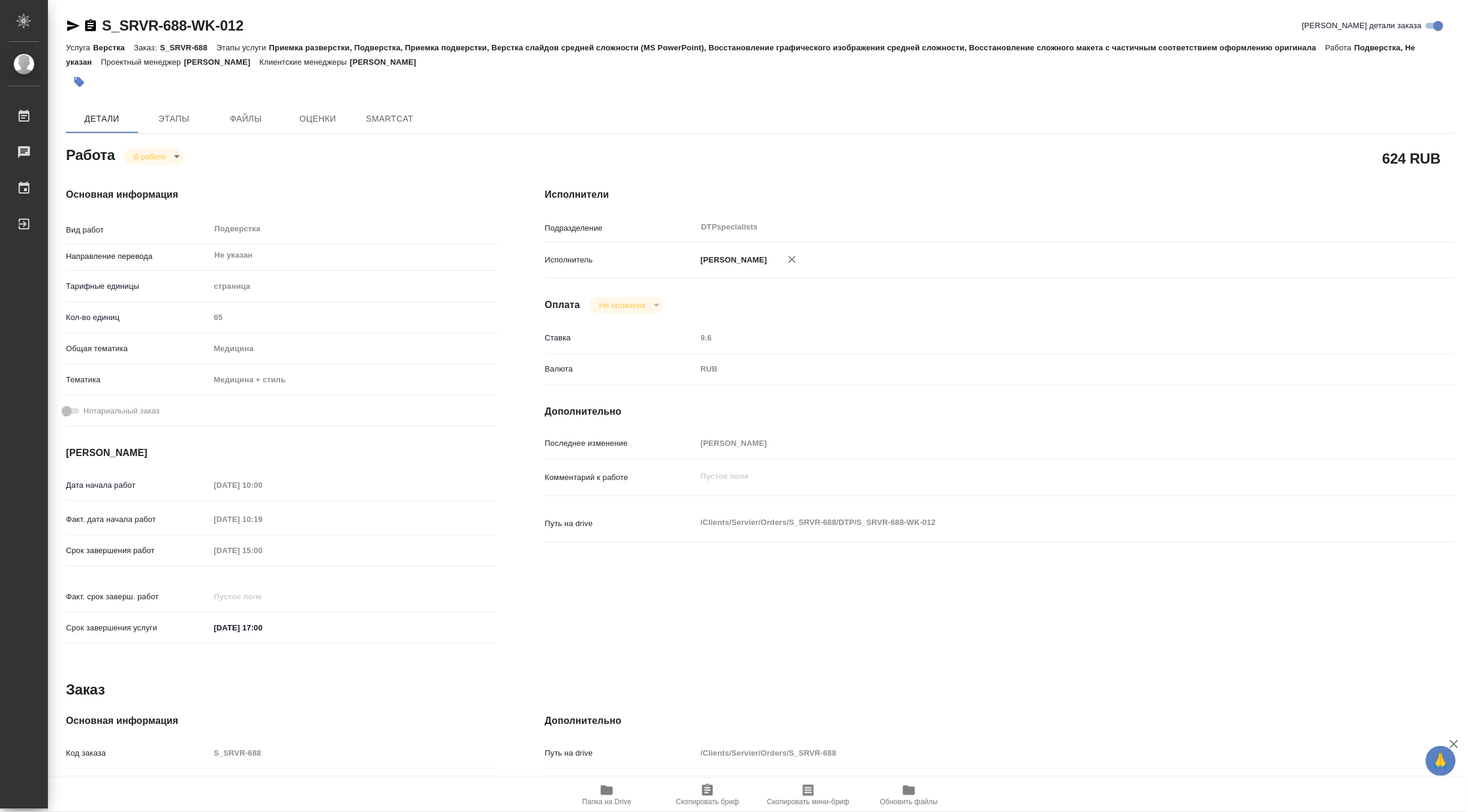
type textarea "x"
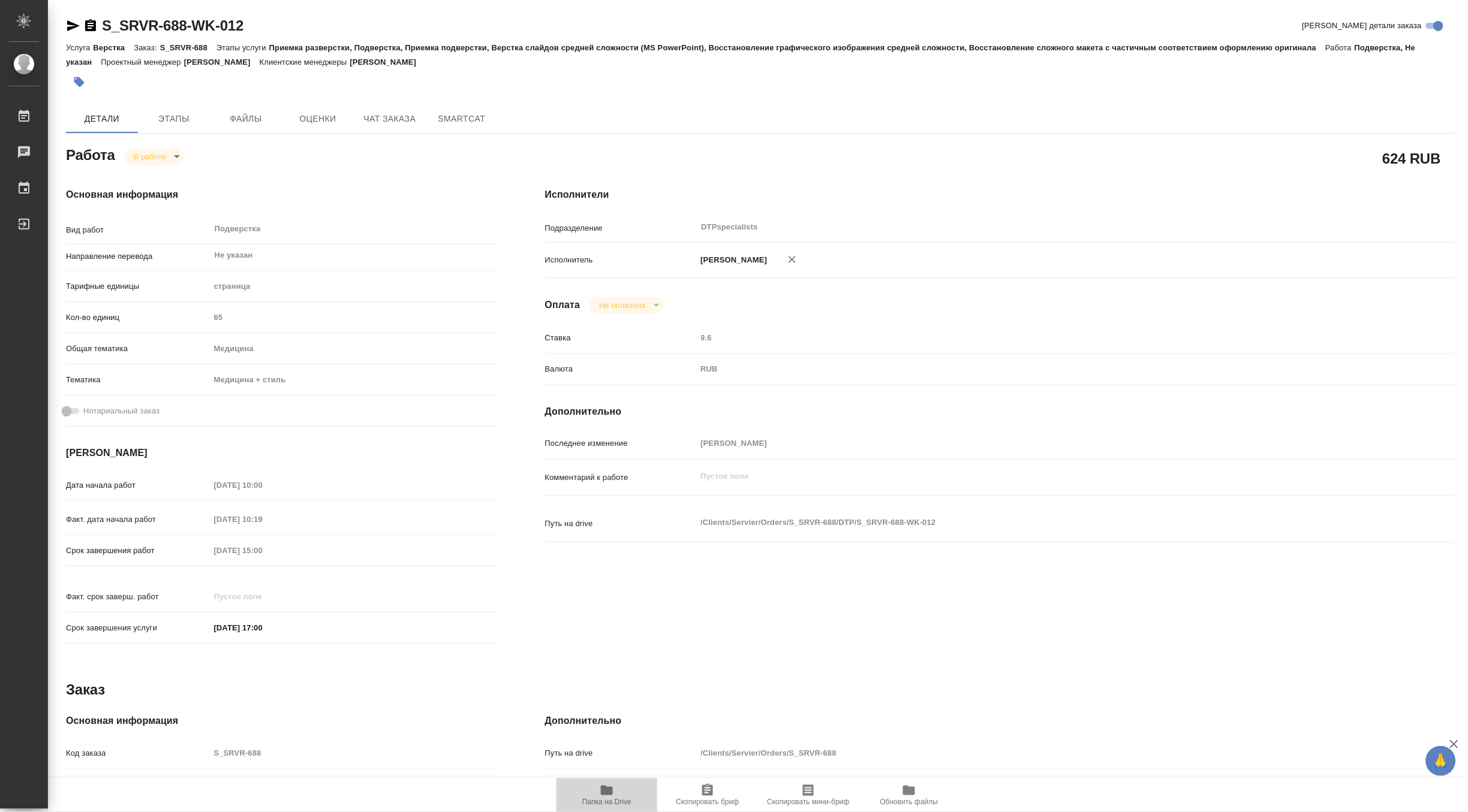
click at [610, 793] on icon "button" at bounding box center [607, 791] width 12 height 9
type textarea "x"
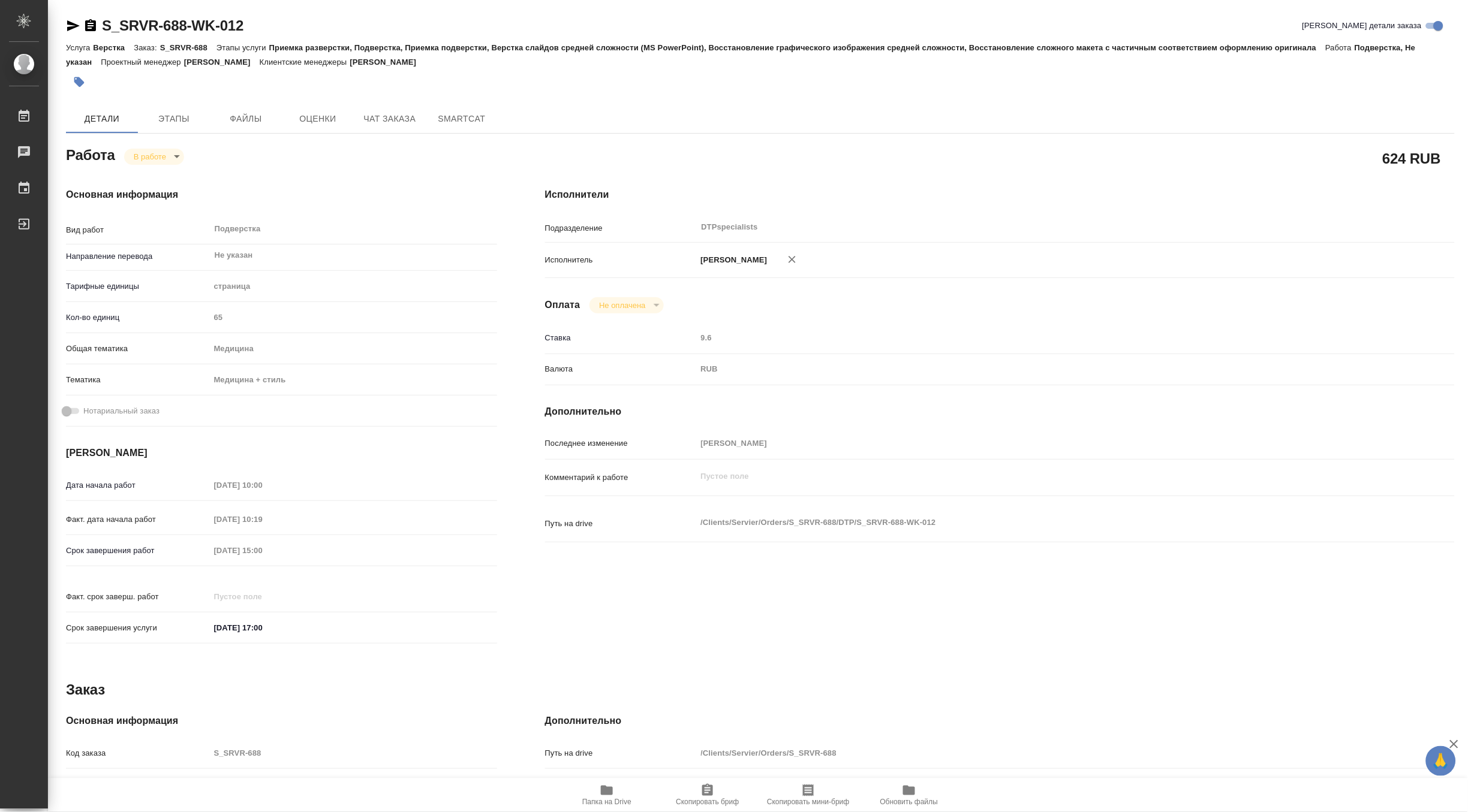
type textarea "x"
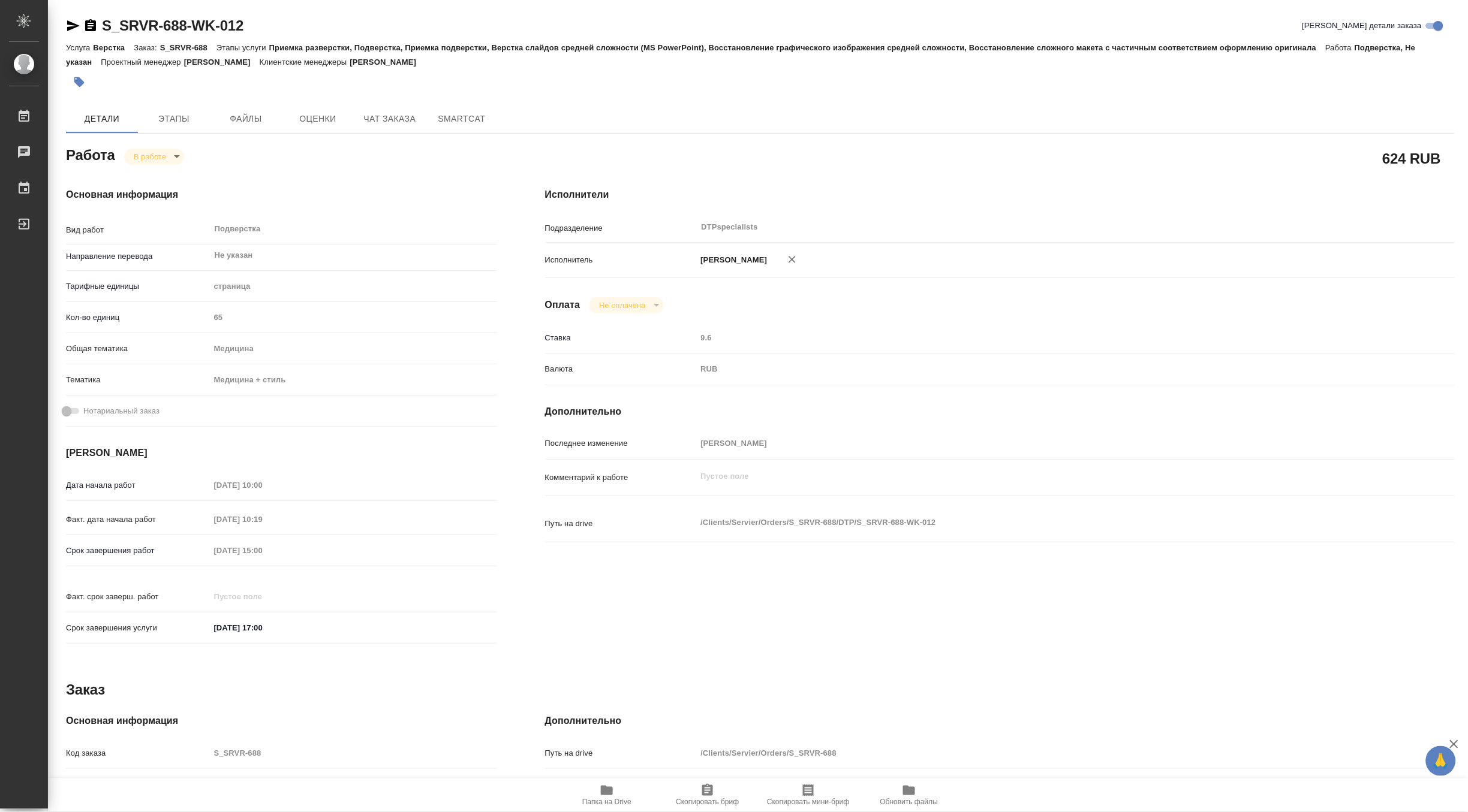
type textarea "x"
